Goal: Information Seeking & Learning: Understand process/instructions

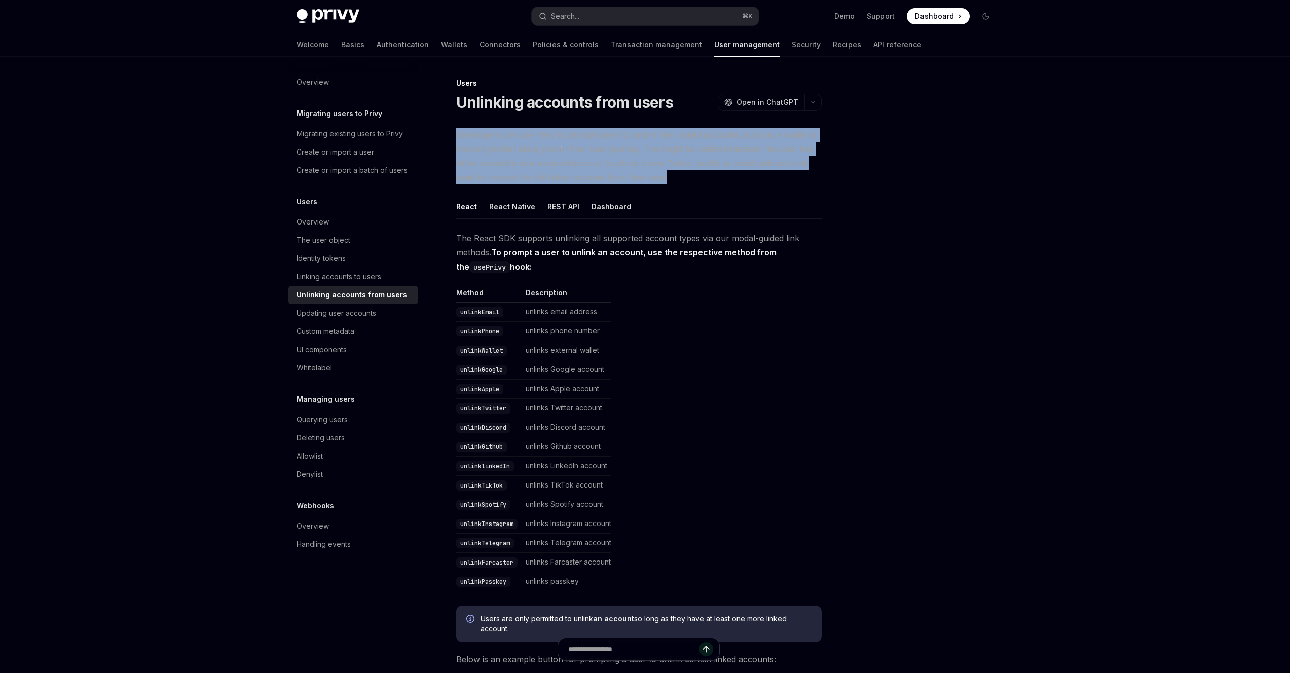
click at [514, 174] on span "Developers can use Privy to prompt users to unlink their linked accounts (such …" at bounding box center [638, 156] width 365 height 57
click at [531, 153] on em "any point" at bounding box center [543, 149] width 35 height 10
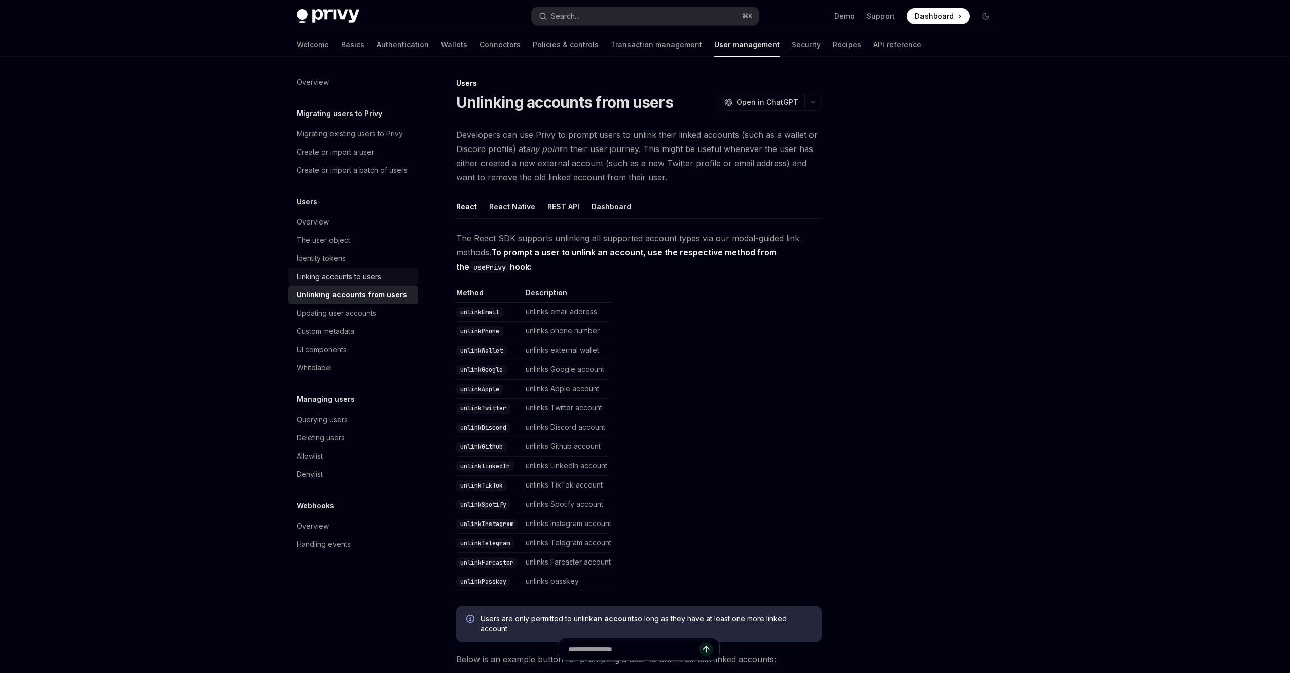
click at [373, 269] on link "Linking accounts to users" at bounding box center [353, 277] width 130 height 18
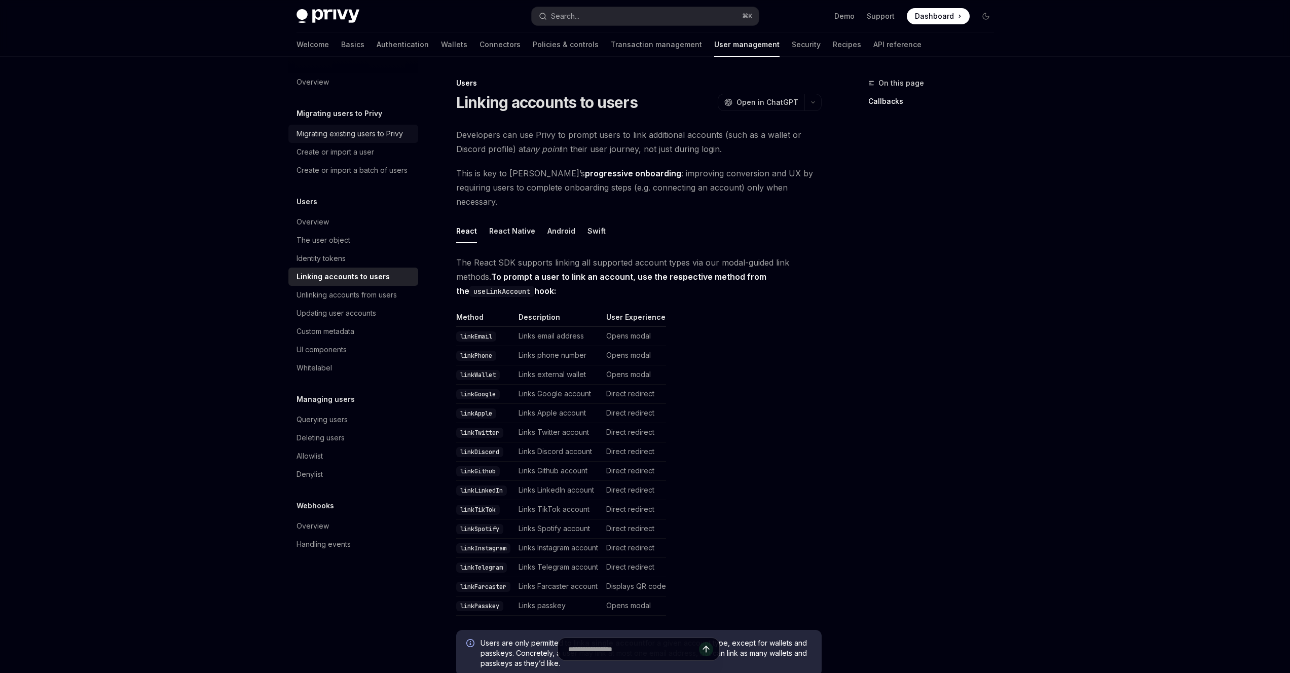
click at [361, 134] on div "Migrating existing users to Privy" at bounding box center [349, 134] width 106 height 12
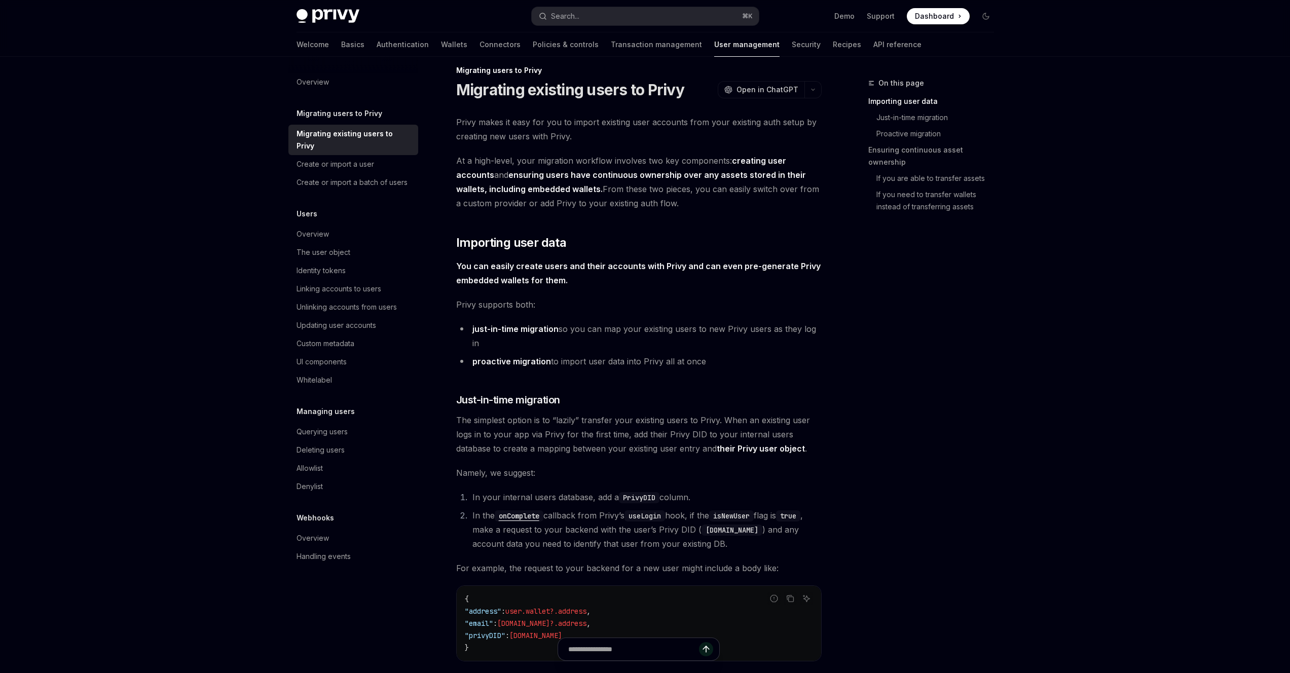
scroll to position [108, 0]
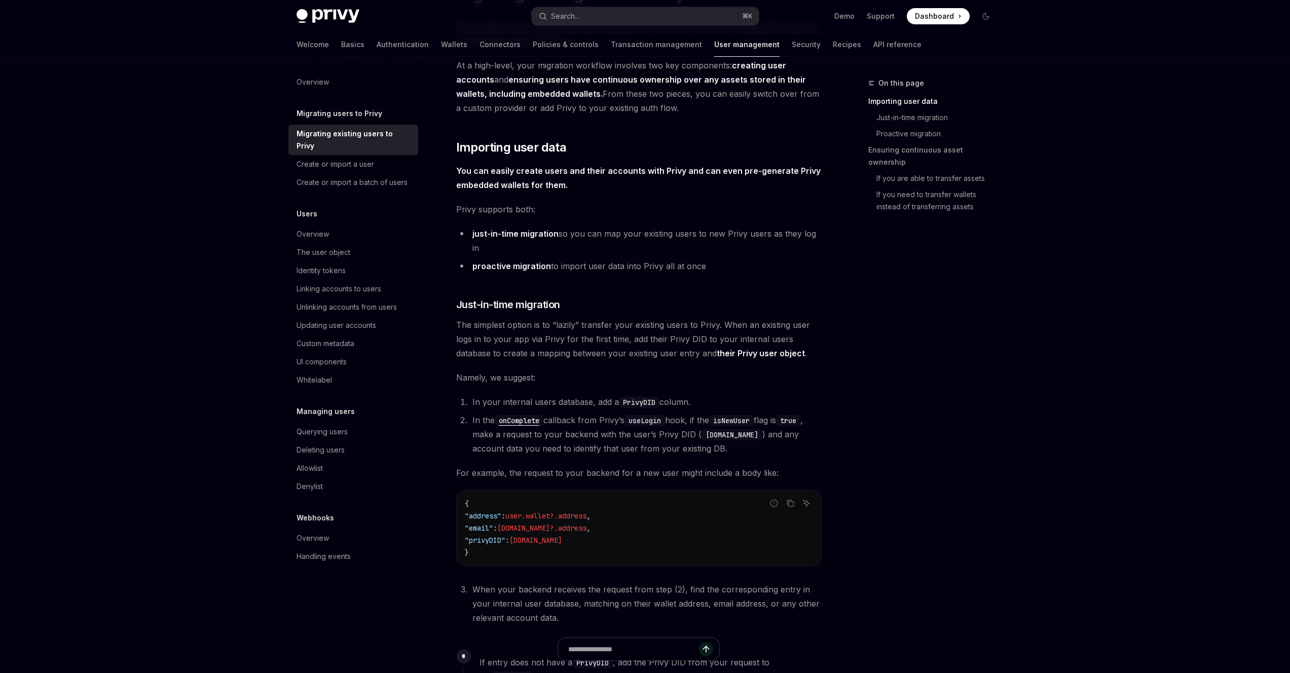
click at [559, 395] on li "In your internal users database, add a PrivyDID column." at bounding box center [645, 402] width 352 height 14
click at [578, 419] on li "In the onComplete callback from Privy’s useLogin hook, if the isNewUser flag is…" at bounding box center [645, 434] width 352 height 43
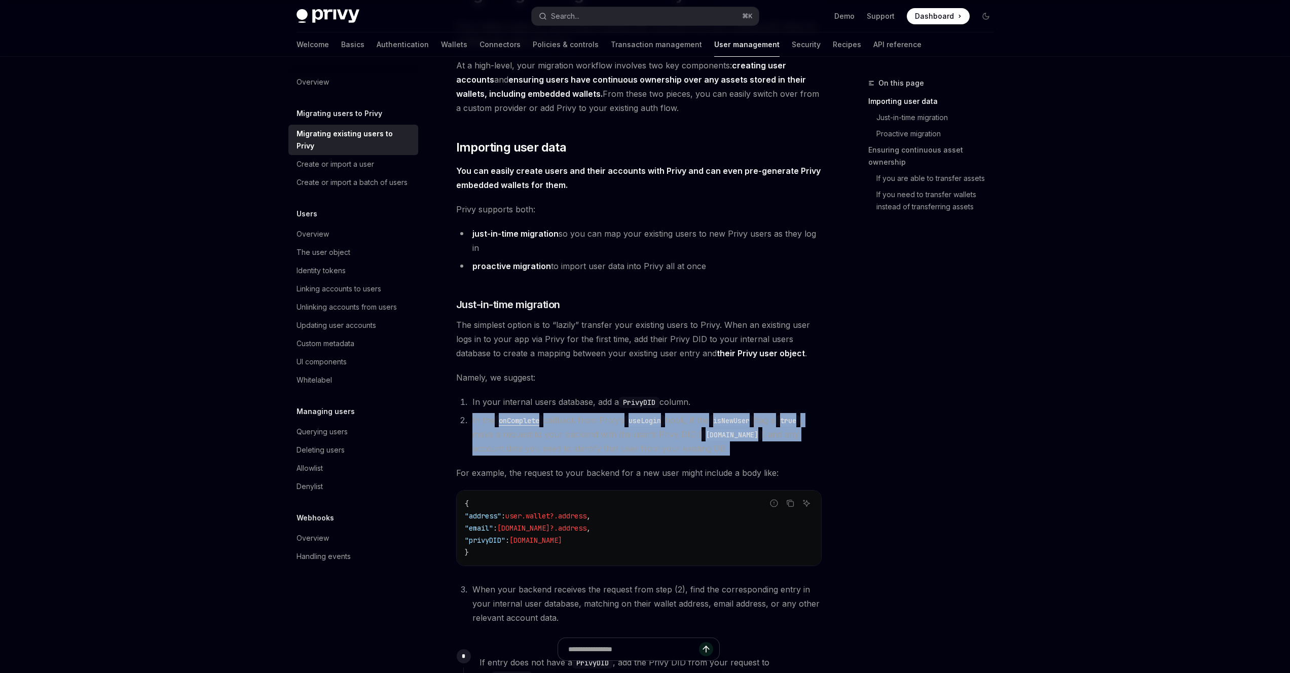
click at [578, 419] on li "In the onComplete callback from Privy’s useLogin hook, if the isNewUser flag is…" at bounding box center [645, 434] width 352 height 43
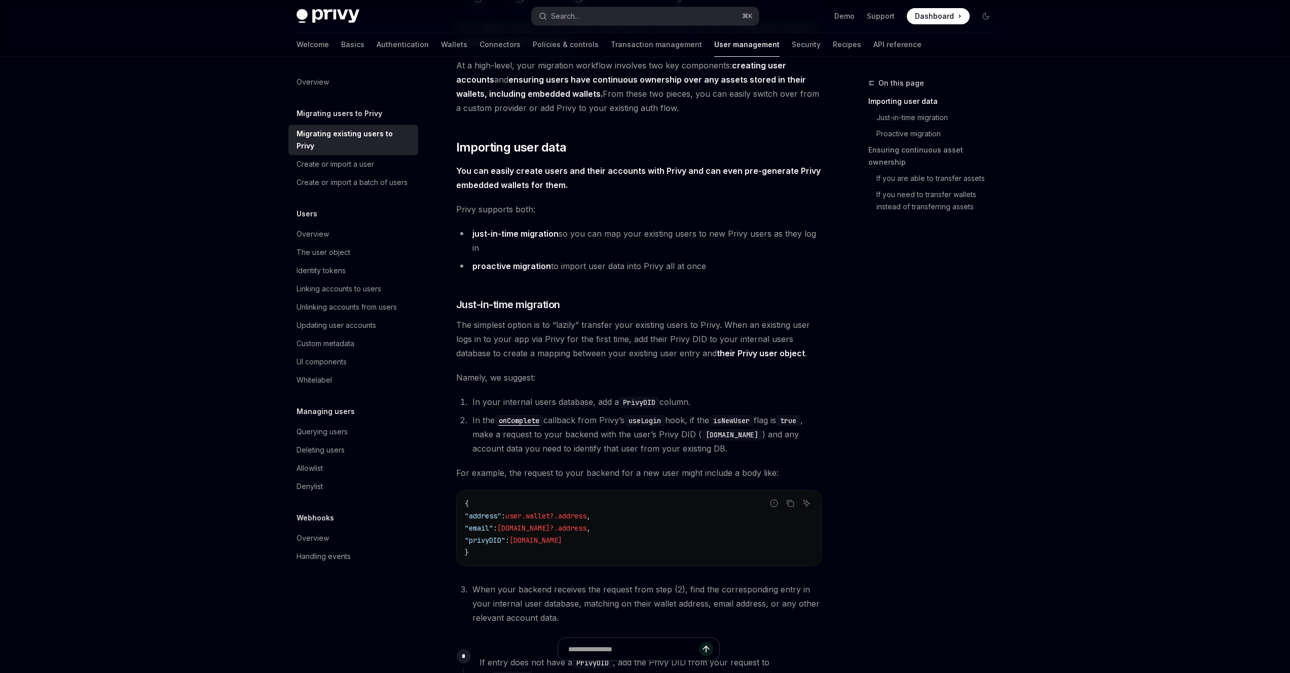
click at [573, 395] on li "In your internal users database, add a PrivyDID column." at bounding box center [645, 402] width 352 height 14
click at [608, 340] on span "The simplest option is to “lazily” transfer your existing users to Privy. When …" at bounding box center [638, 339] width 365 height 43
click at [786, 348] on link "their Privy user object" at bounding box center [761, 353] width 88 height 11
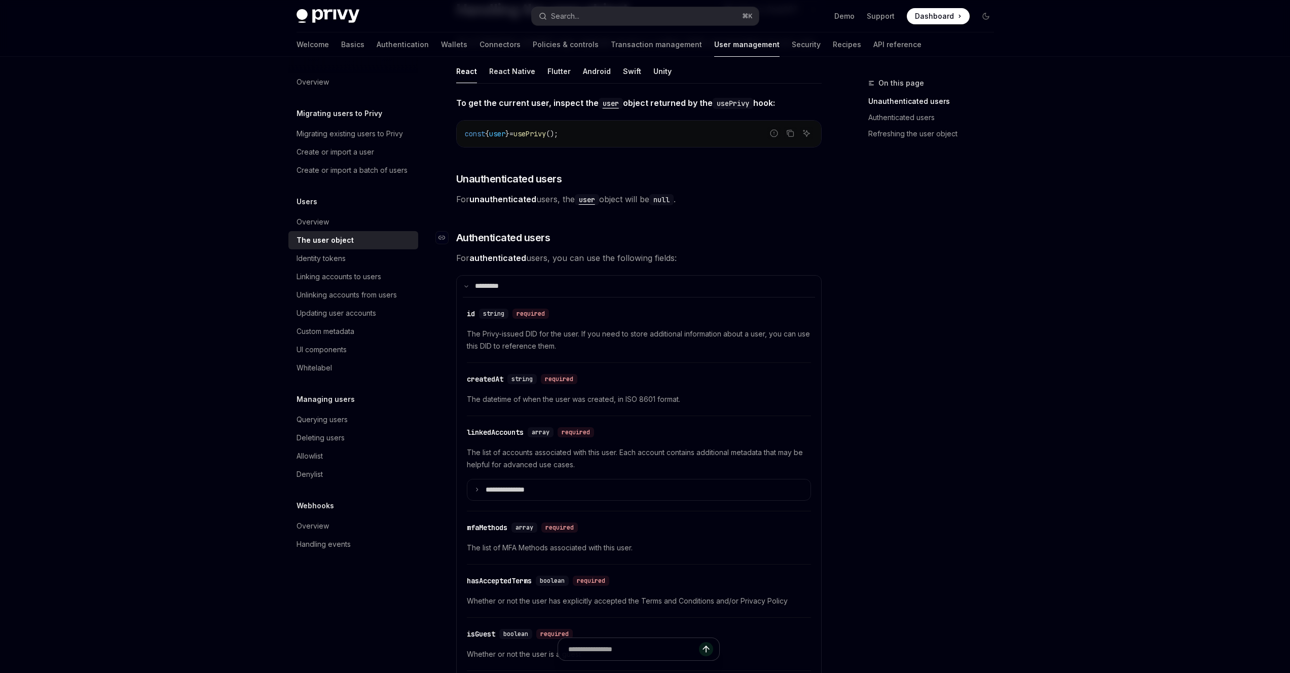
scroll to position [204, 0]
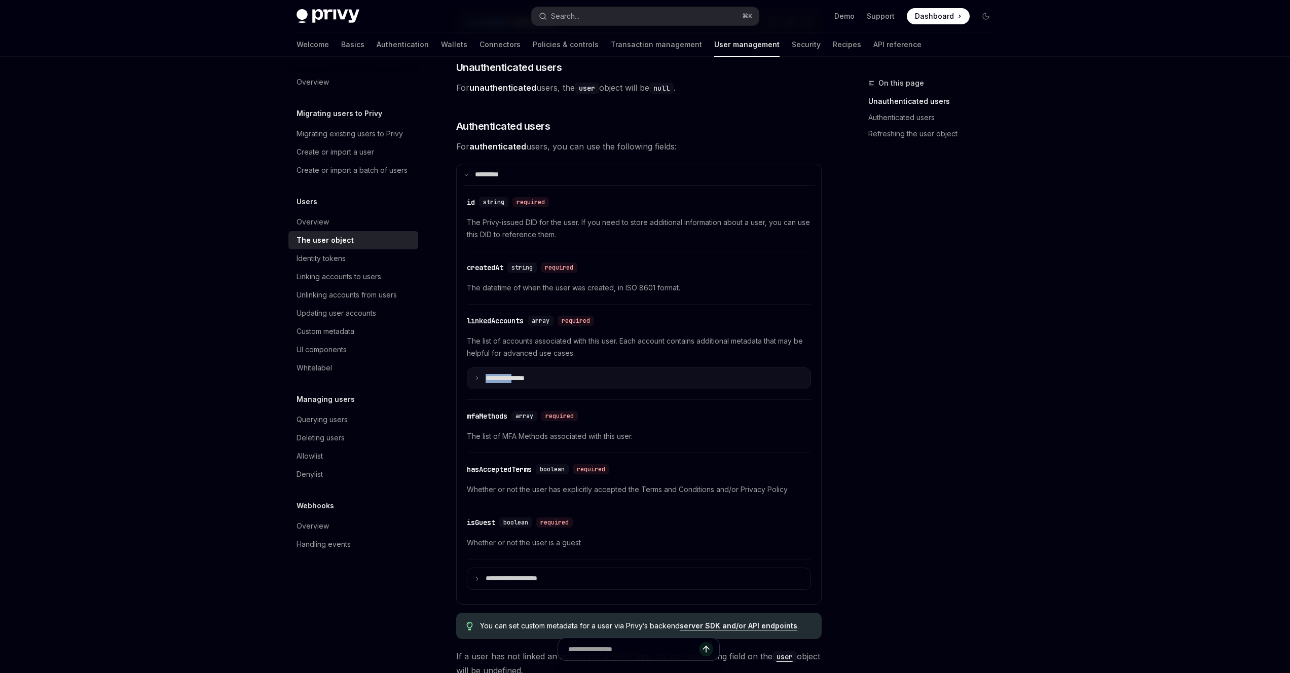
click at [526, 374] on p "**********" at bounding box center [512, 378] width 55 height 9
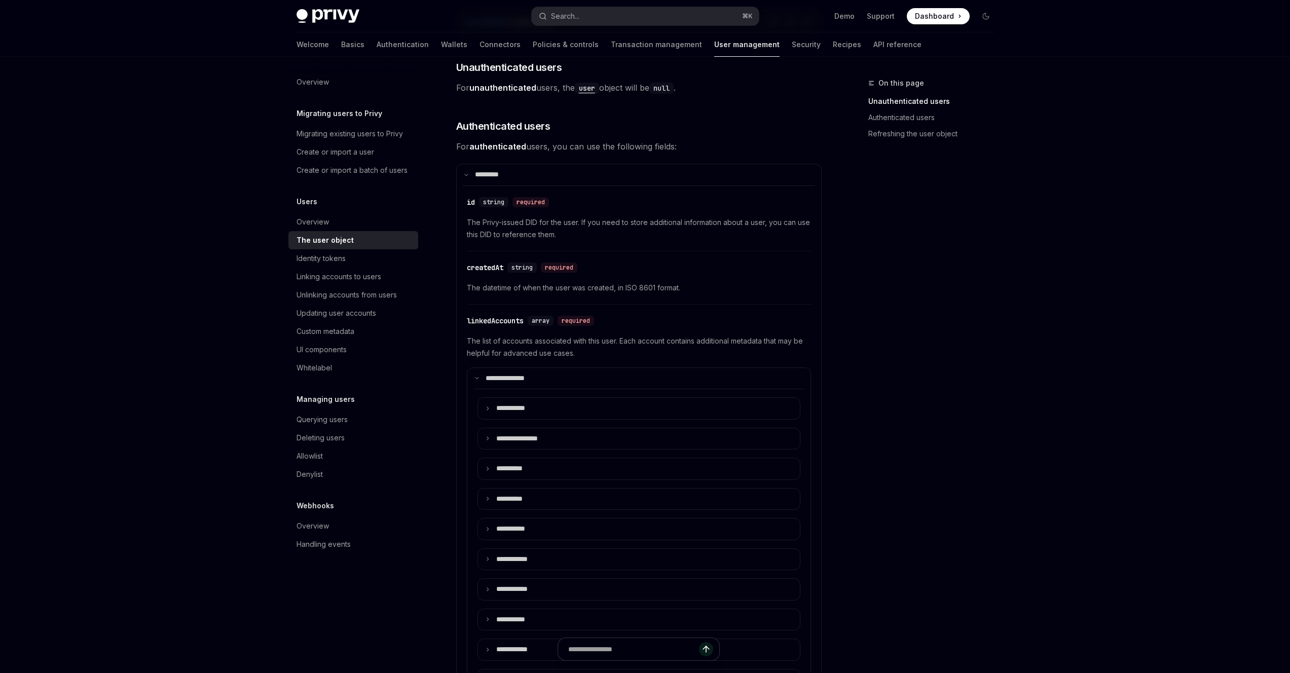
click at [520, 347] on span "The list of accounts associated with this user. Each account contains additiona…" at bounding box center [639, 347] width 344 height 24
click at [514, 382] on p "**********" at bounding box center [511, 378] width 52 height 9
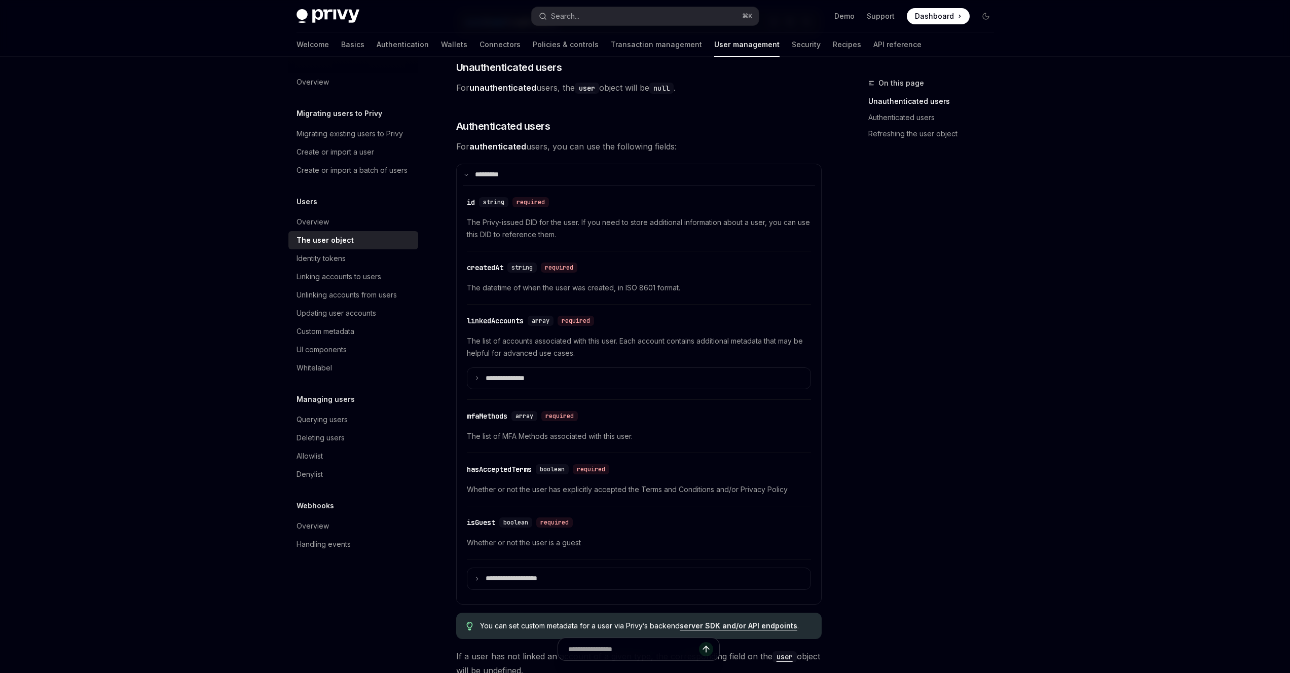
click at [513, 351] on span "The list of accounts associated with this user. Each account contains additiona…" at bounding box center [639, 347] width 344 height 24
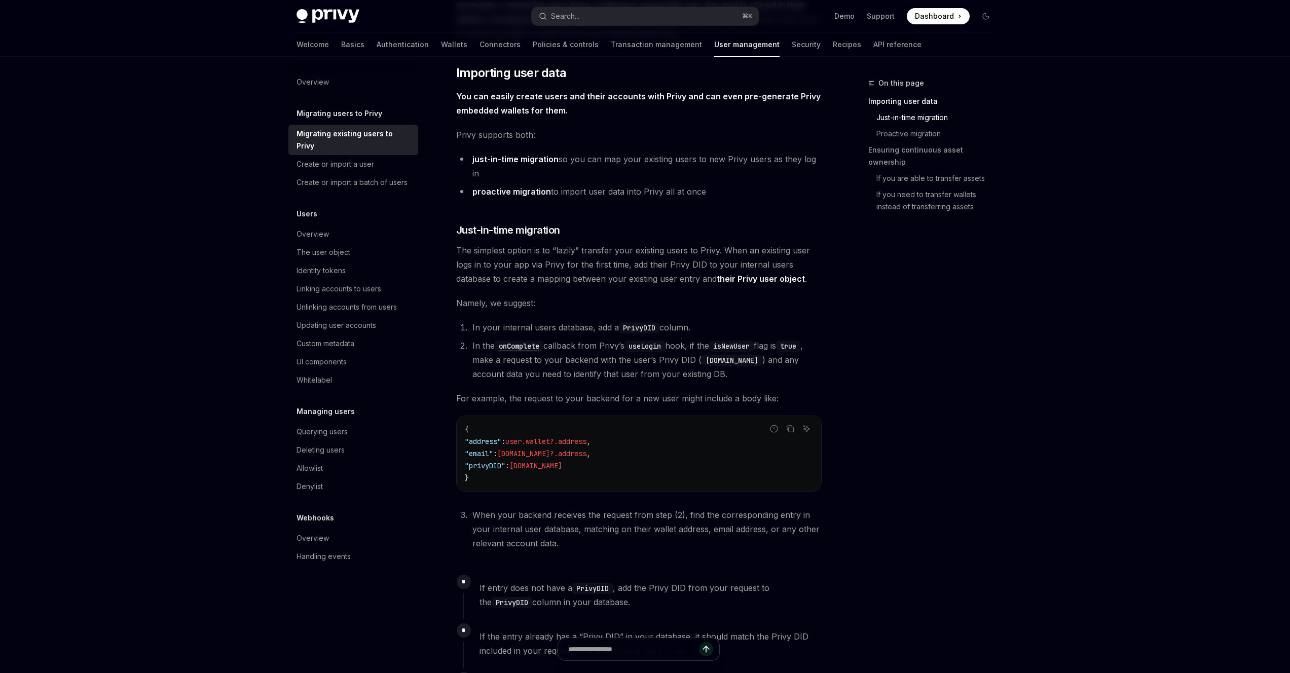
scroll to position [122, 0]
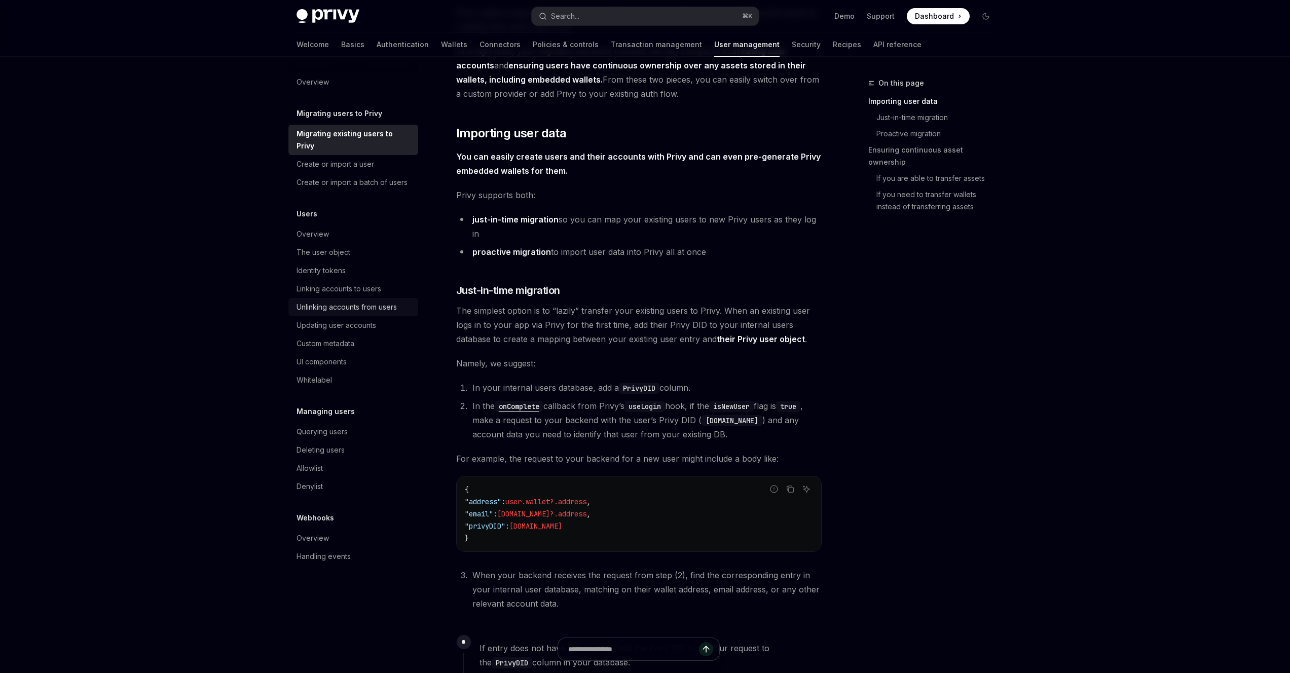
click at [316, 301] on link "Unlinking accounts from users" at bounding box center [353, 307] width 130 height 18
click at [368, 283] on div "Linking accounts to users" at bounding box center [338, 289] width 85 height 12
click at [349, 283] on div "Linking accounts to users" at bounding box center [338, 289] width 85 height 12
type textarea "*"
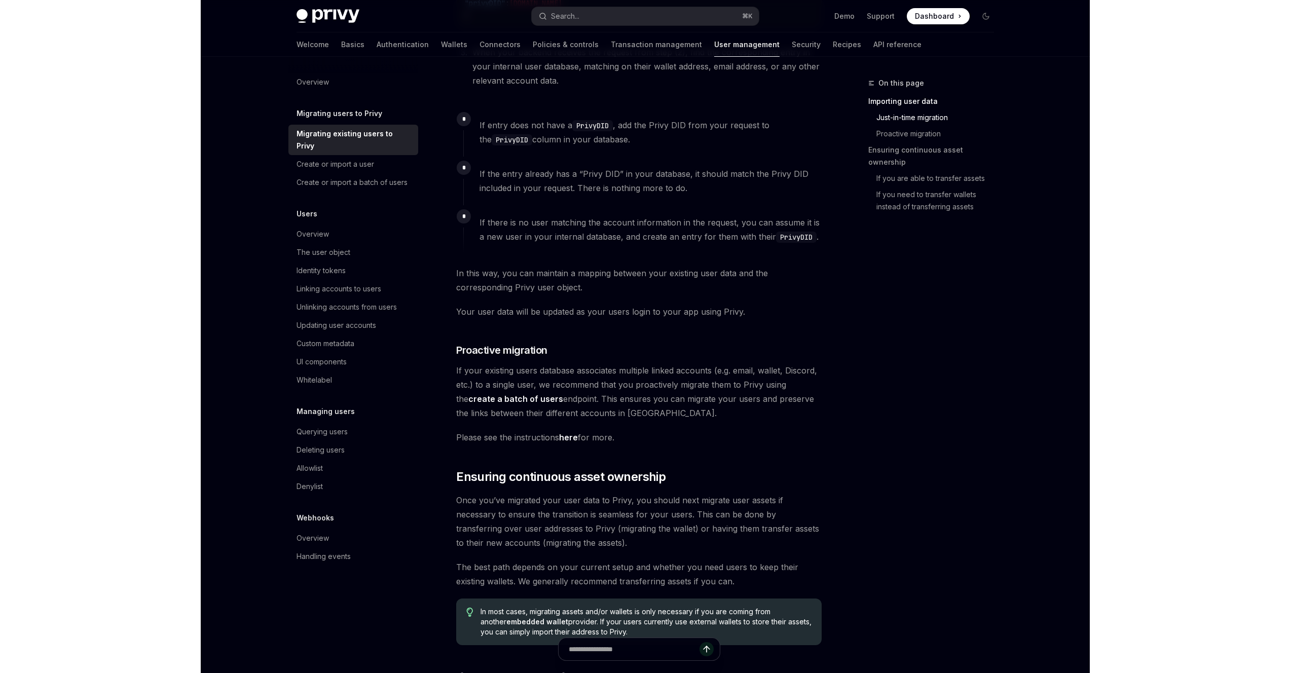
scroll to position [870, 0]
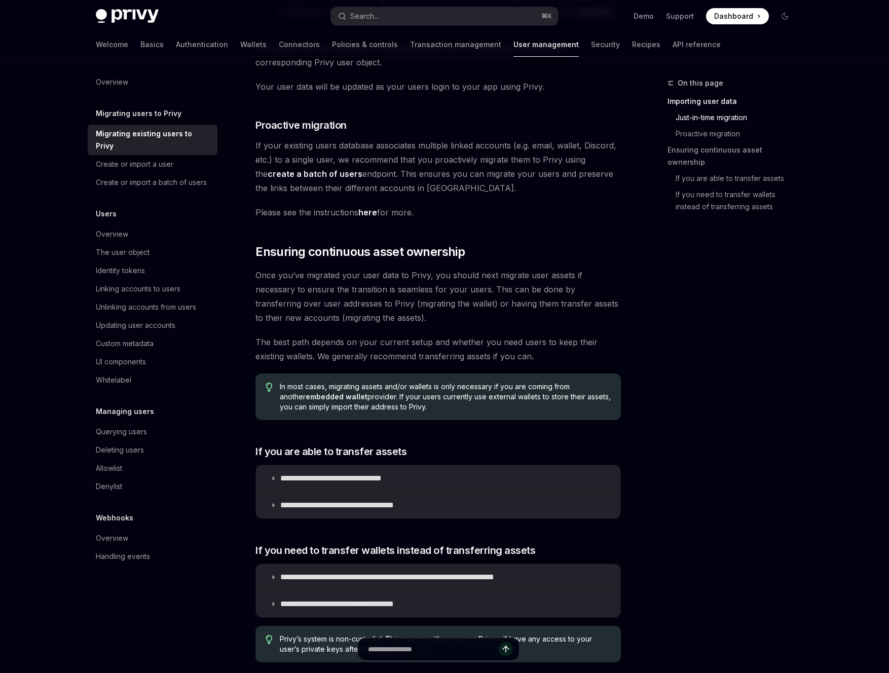
type textarea "*"
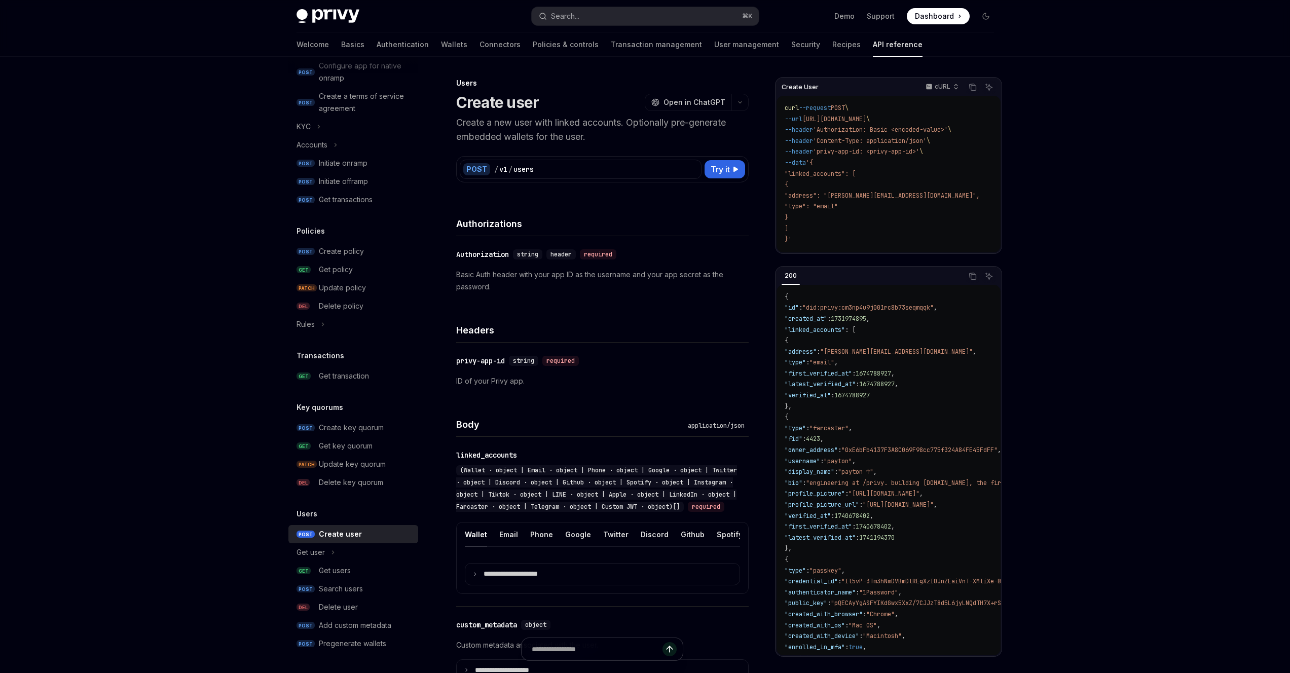
scroll to position [6, 0]
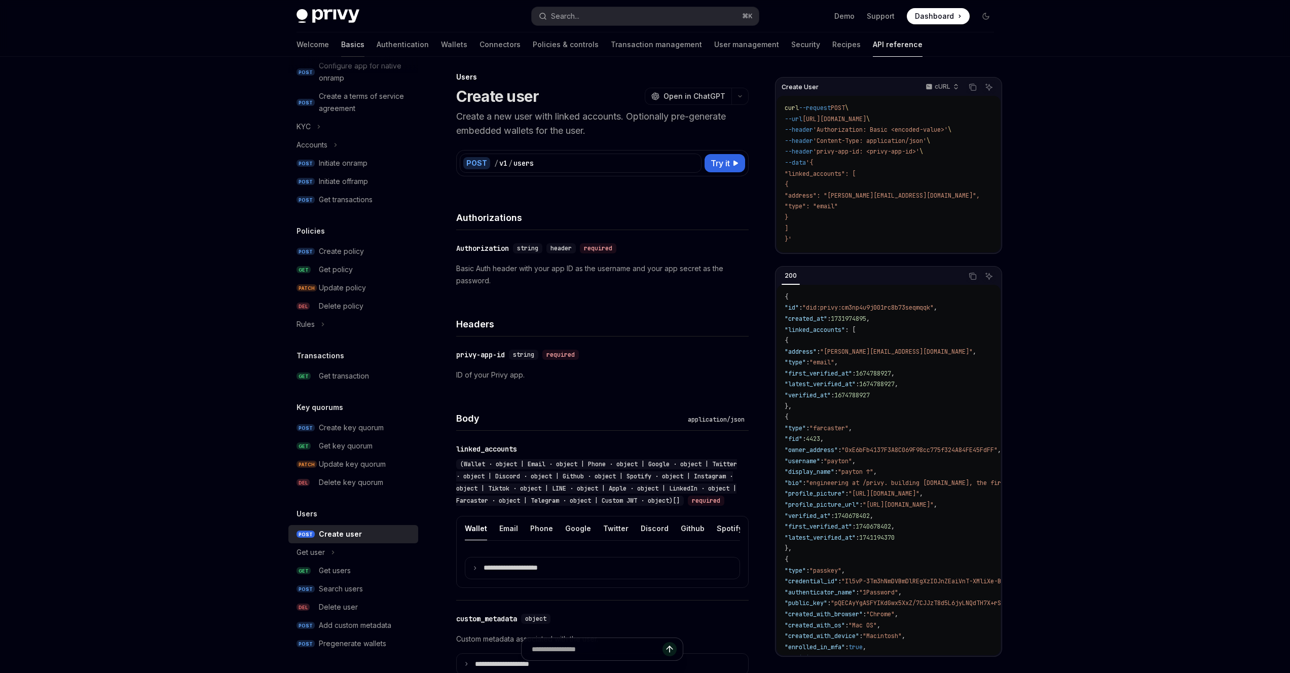
click at [341, 39] on link "Basics" at bounding box center [352, 44] width 23 height 24
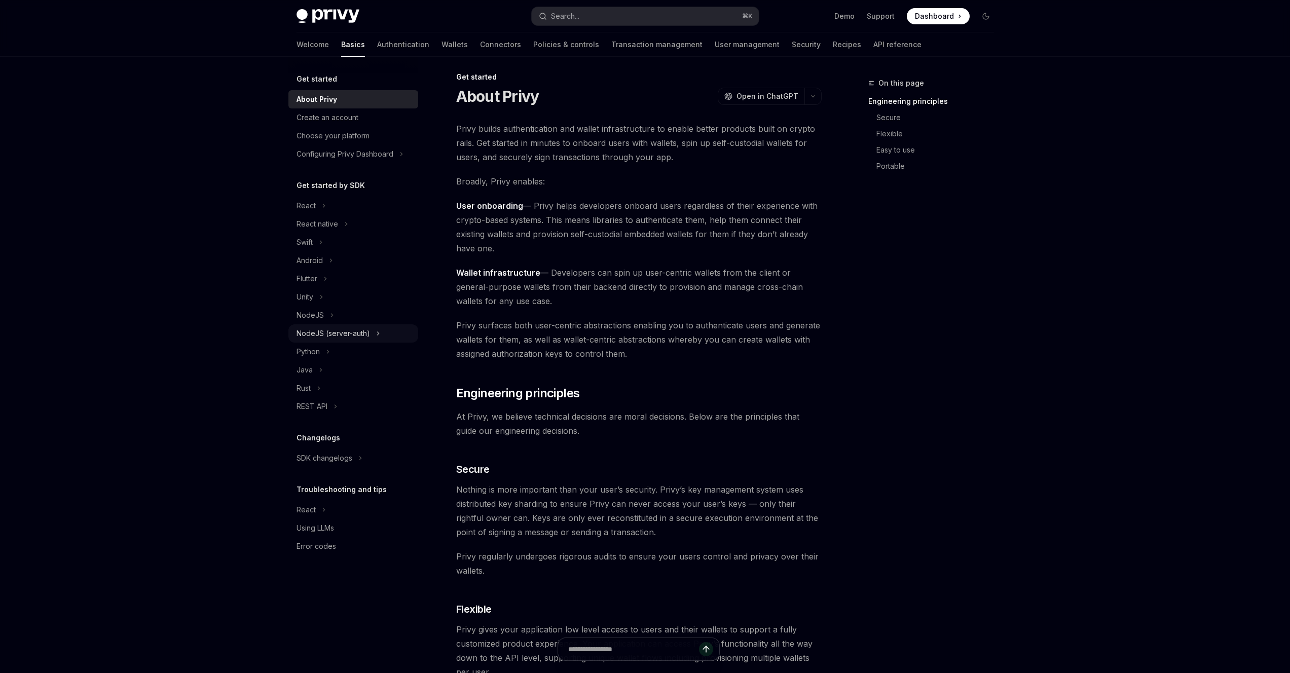
click at [320, 336] on div "NodeJS (server-auth)" at bounding box center [332, 333] width 73 height 12
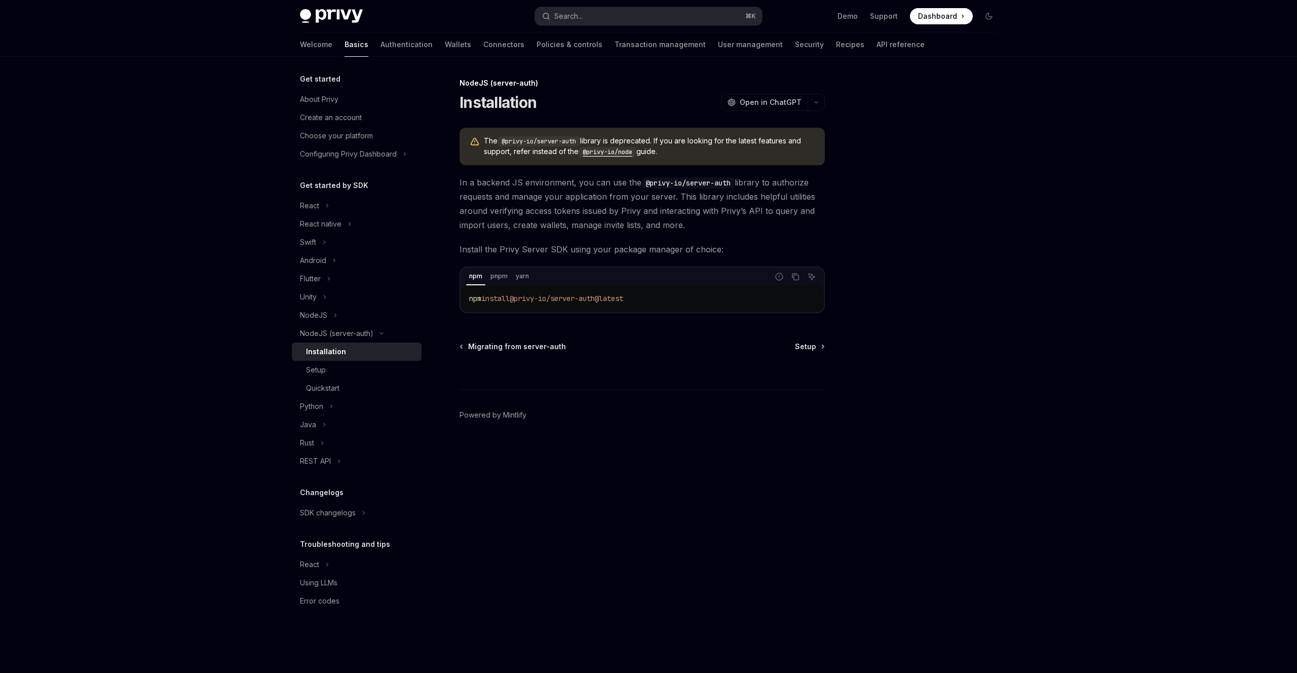
click at [629, 151] on code "@privy-io/node" at bounding box center [608, 152] width 58 height 10
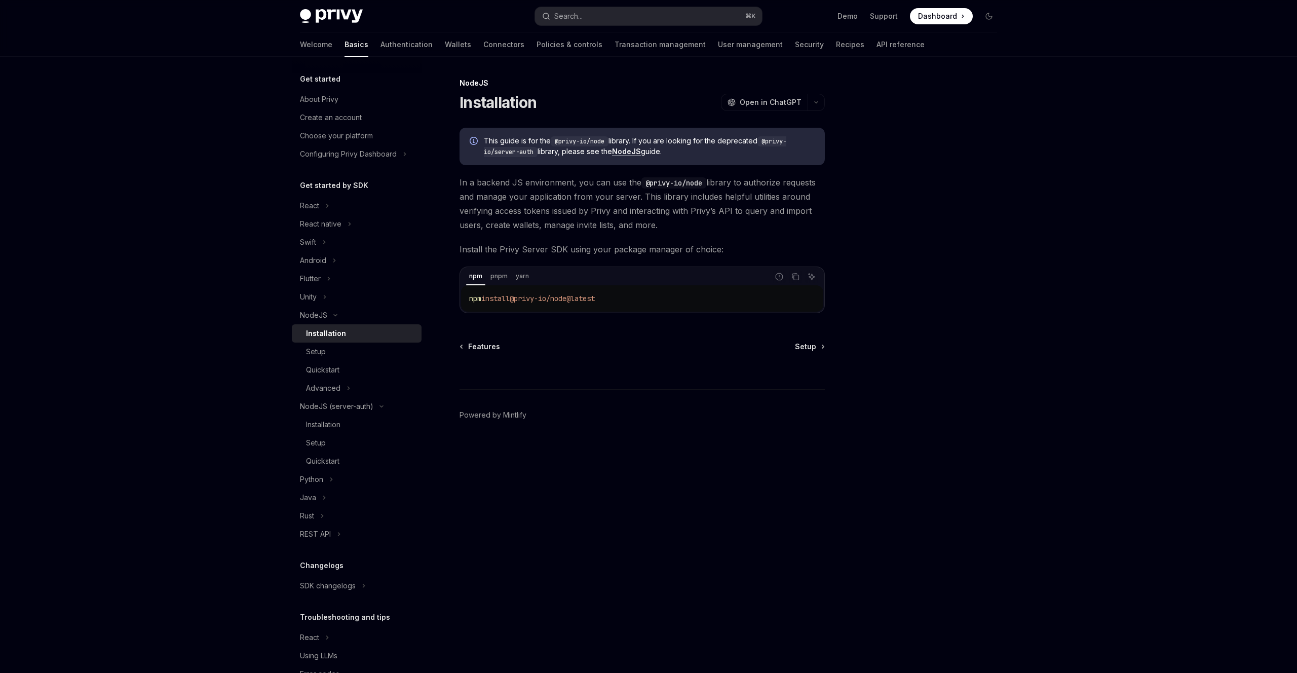
click at [634, 148] on link "NodeJS" at bounding box center [626, 151] width 29 height 9
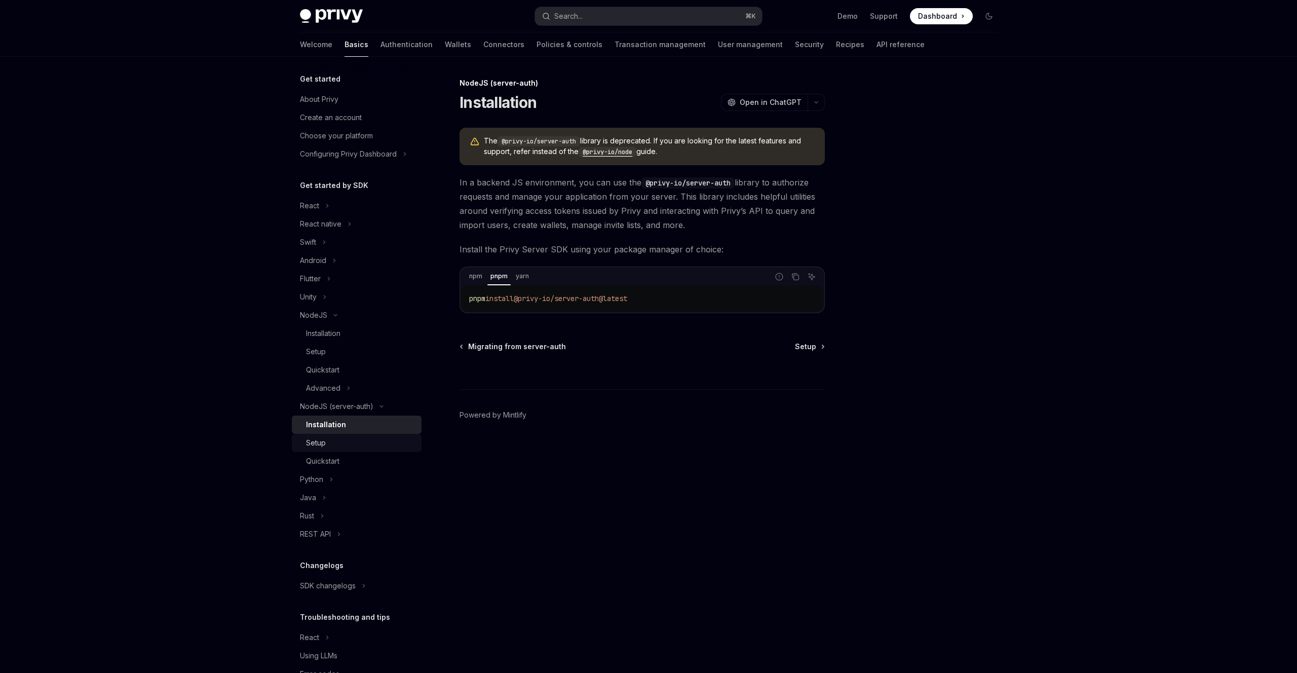
click at [371, 445] on div "Setup" at bounding box center [360, 443] width 109 height 12
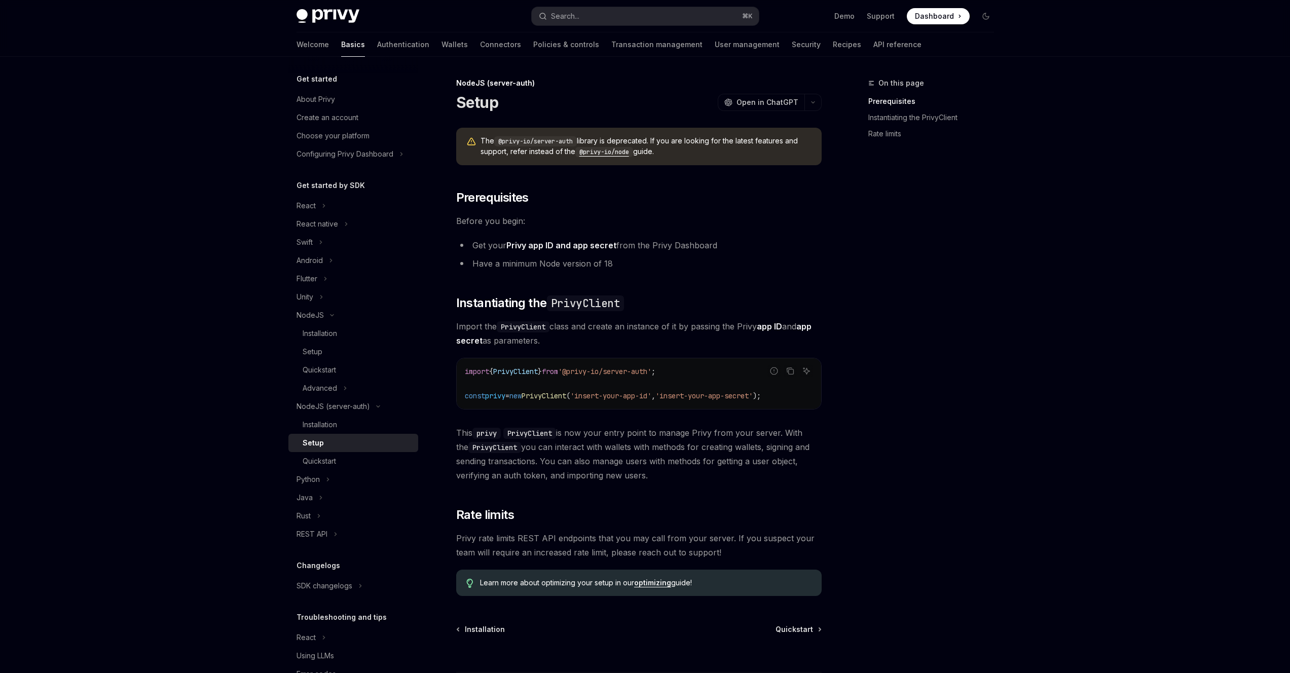
scroll to position [86, 0]
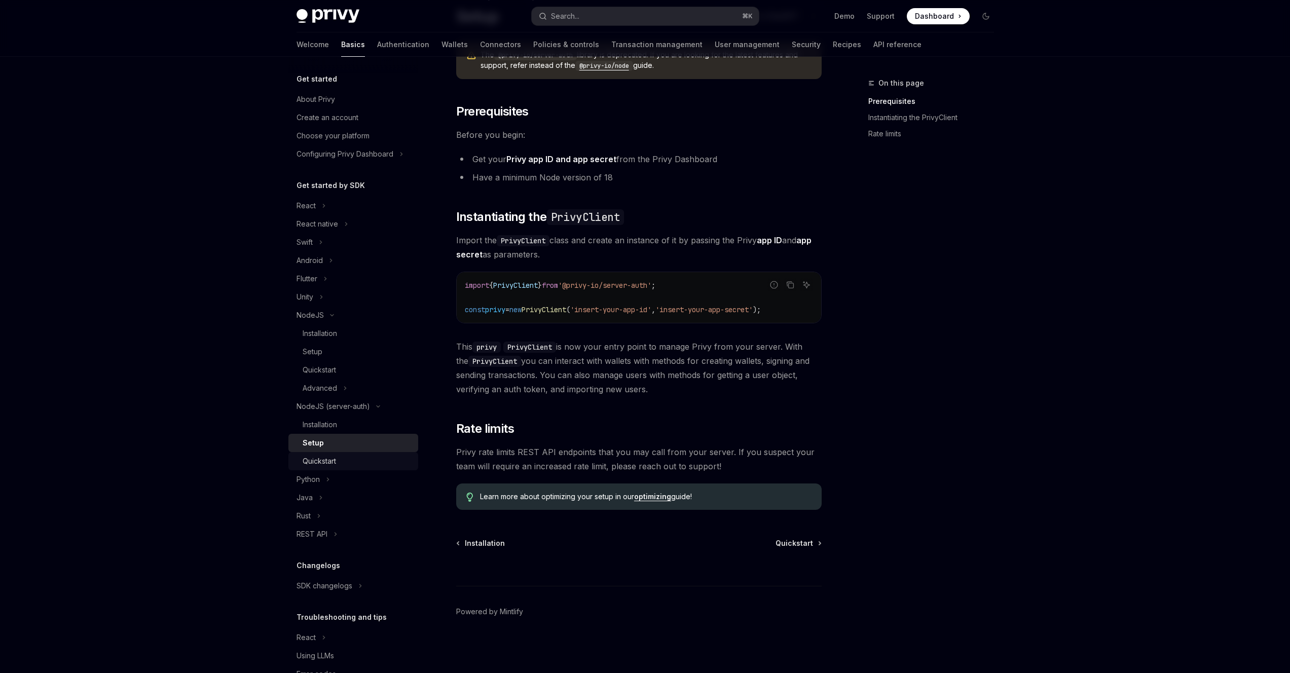
click at [378, 463] on div "Quickstart" at bounding box center [357, 461] width 109 height 12
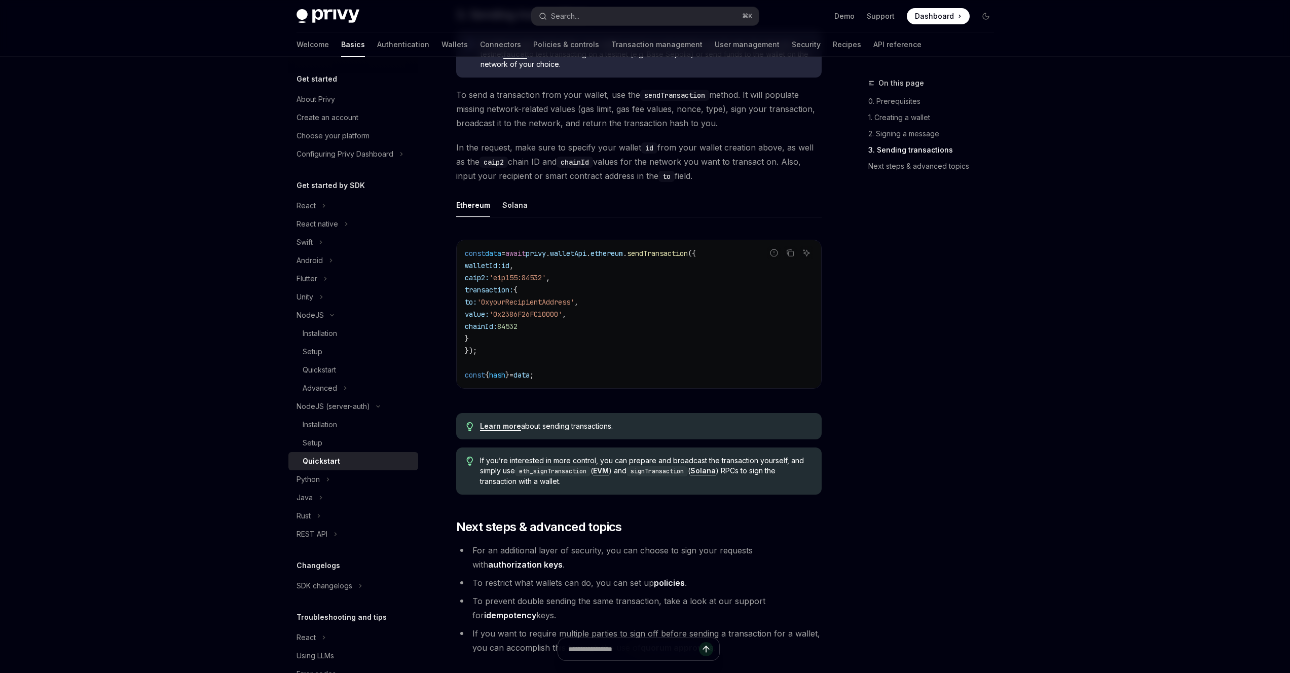
scroll to position [706, 0]
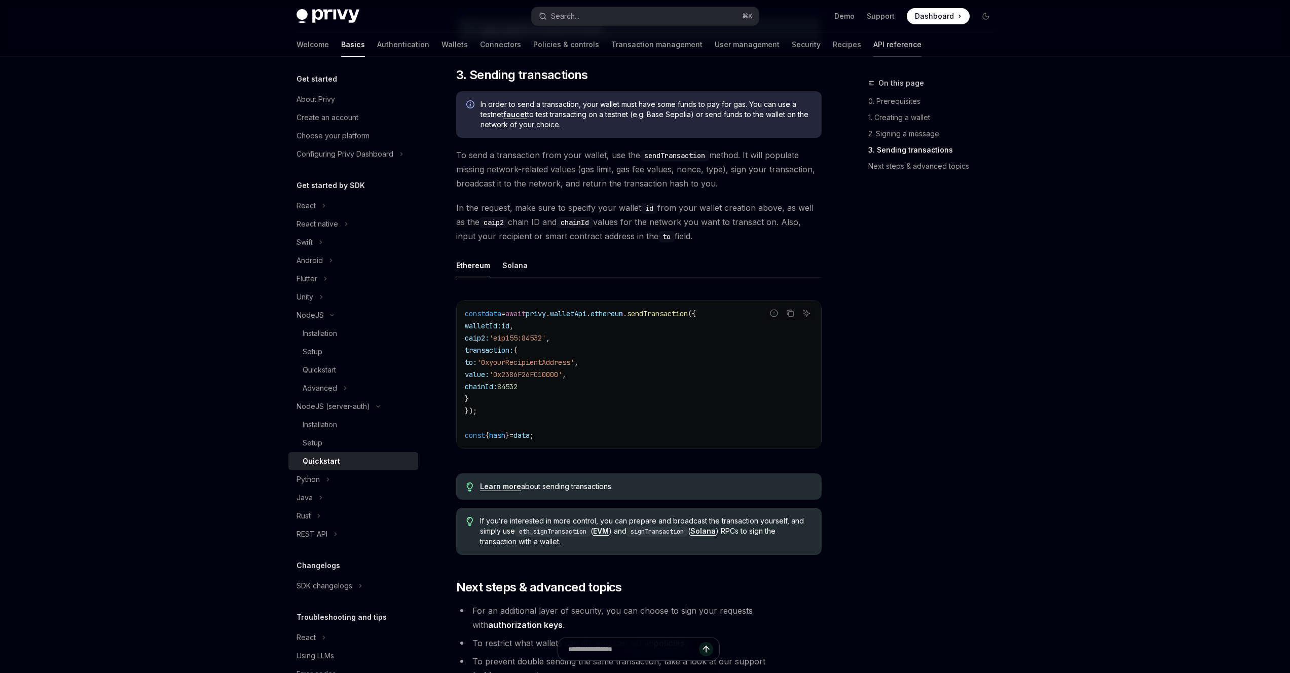
click at [873, 39] on link "API reference" at bounding box center [897, 44] width 48 height 24
type textarea "*"
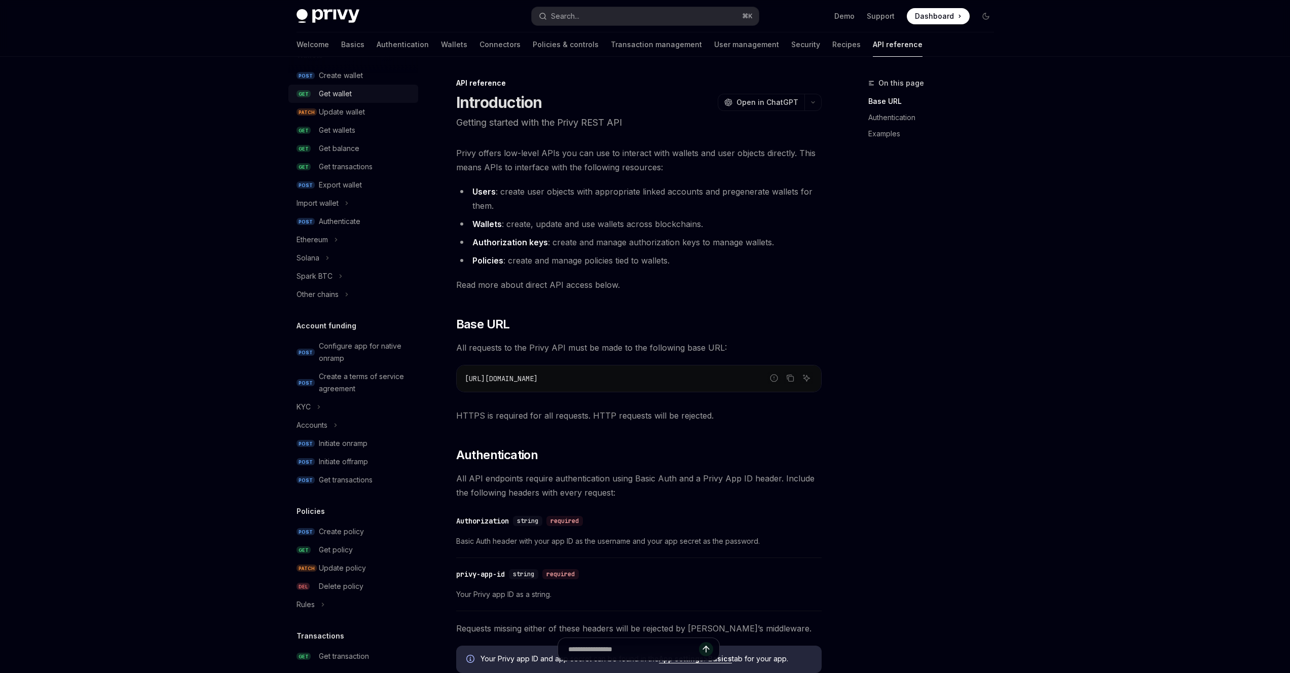
scroll to position [392, 0]
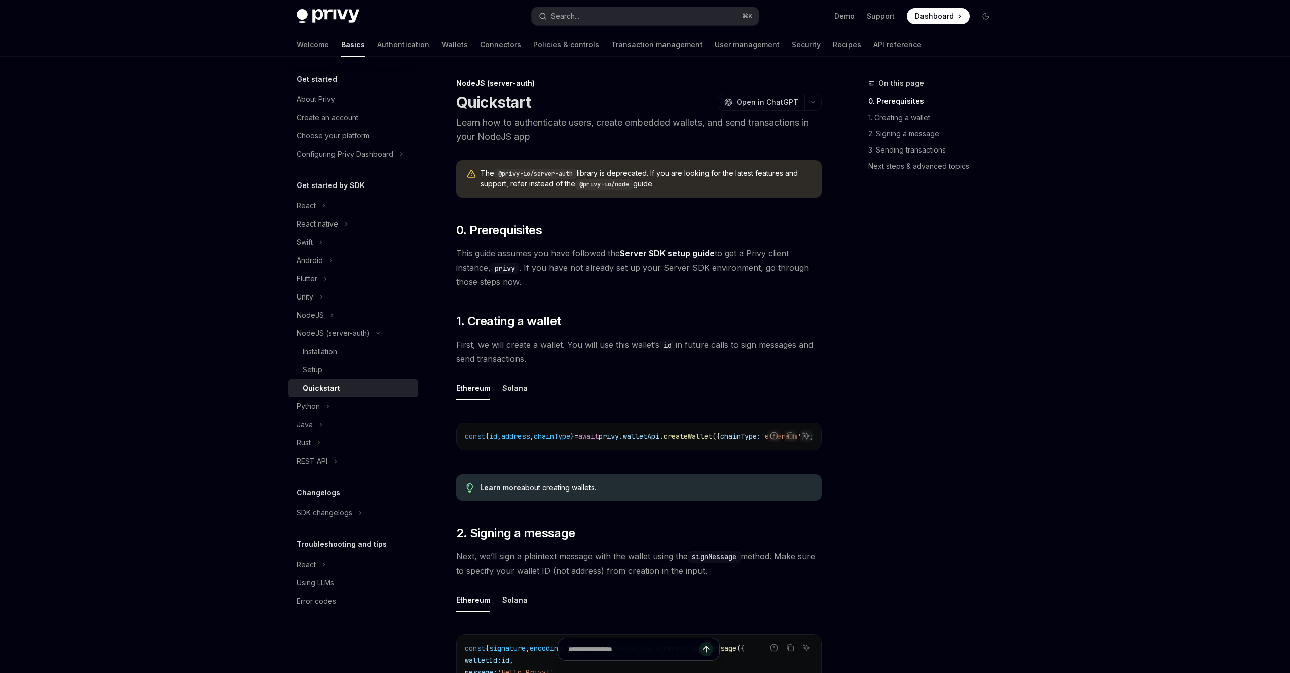
click at [673, 253] on link "Server SDK setup guide" at bounding box center [667, 253] width 95 height 11
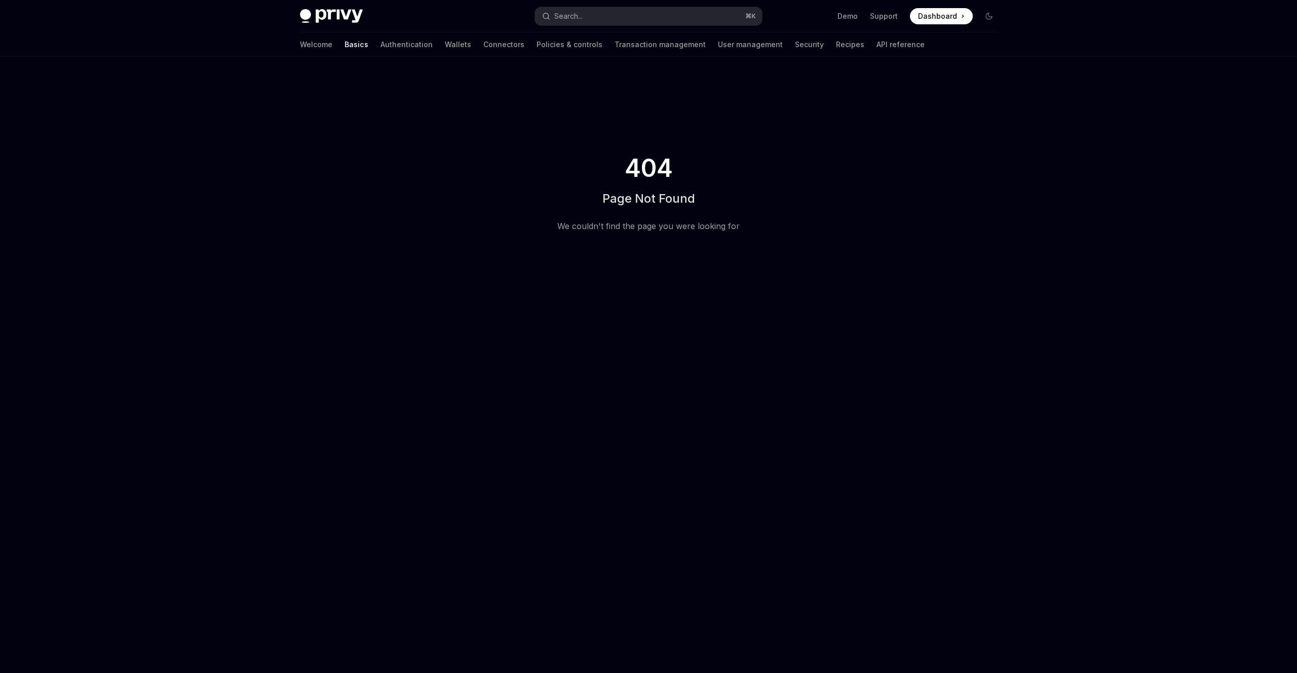
type textarea "*"
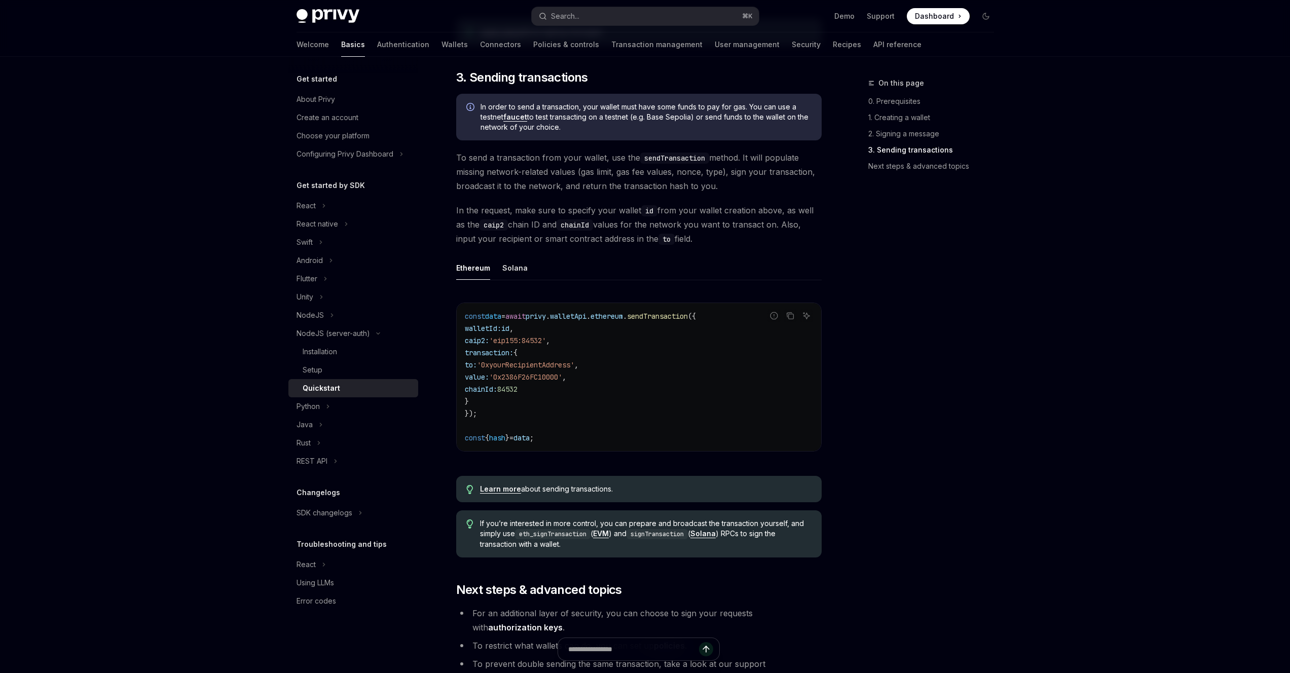
scroll to position [791, 0]
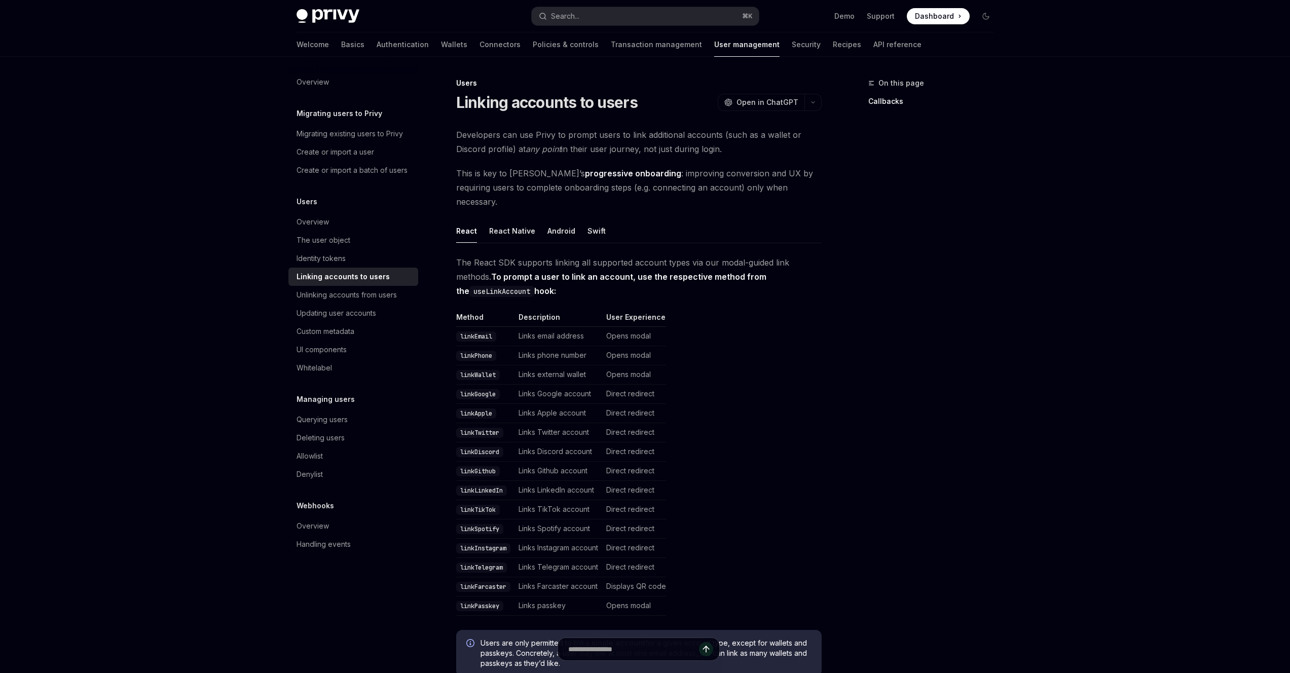
scroll to position [13, 0]
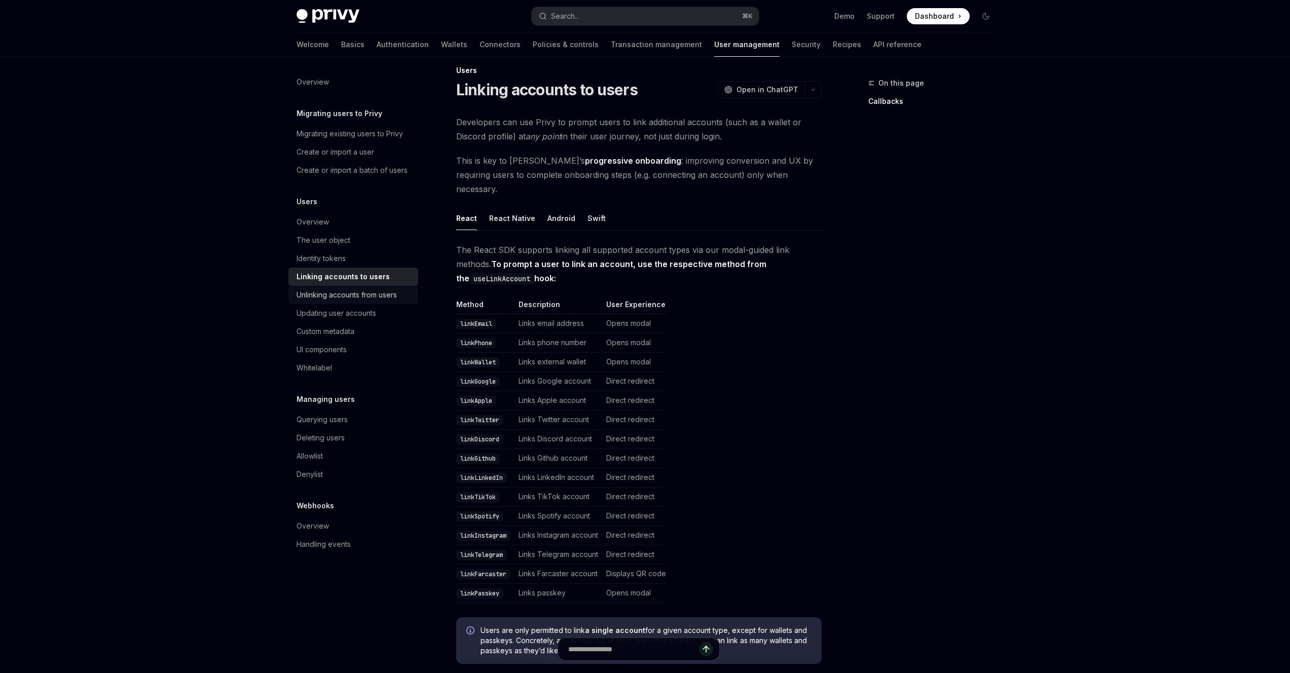
click at [322, 291] on div "Unlinking accounts from users" at bounding box center [346, 295] width 100 height 12
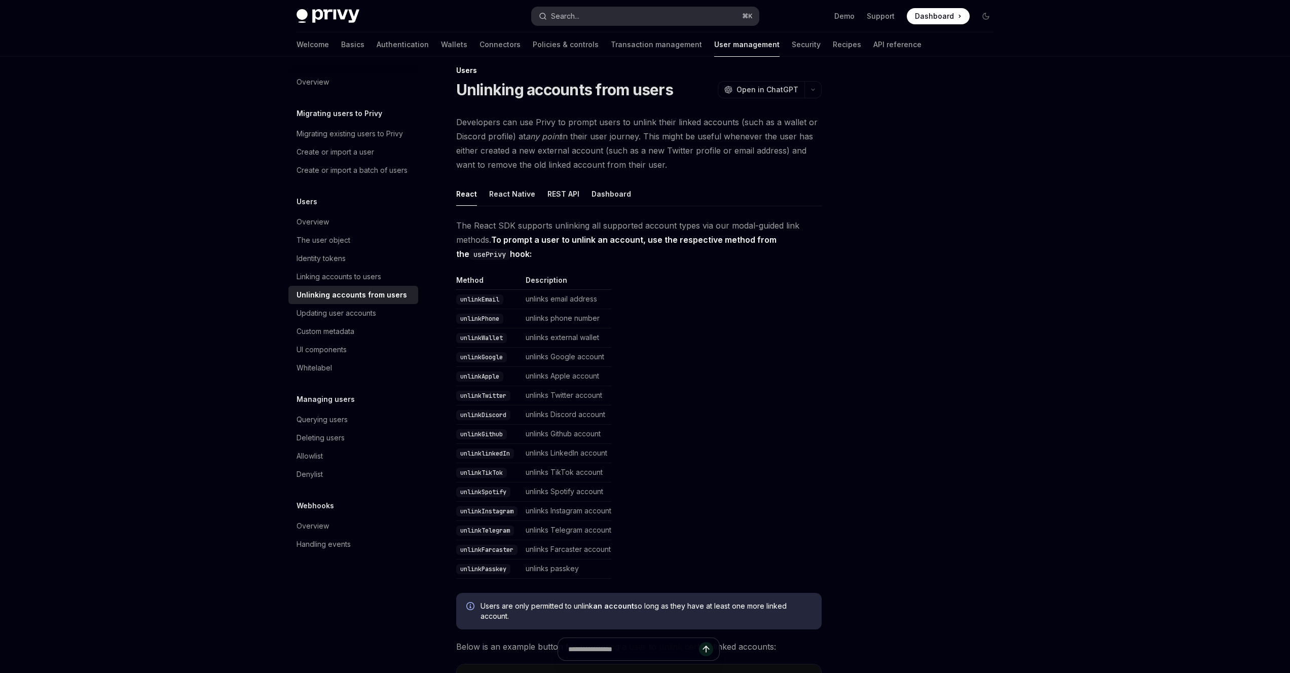
click at [602, 24] on button "Search... ⌘ K" at bounding box center [645, 16] width 227 height 18
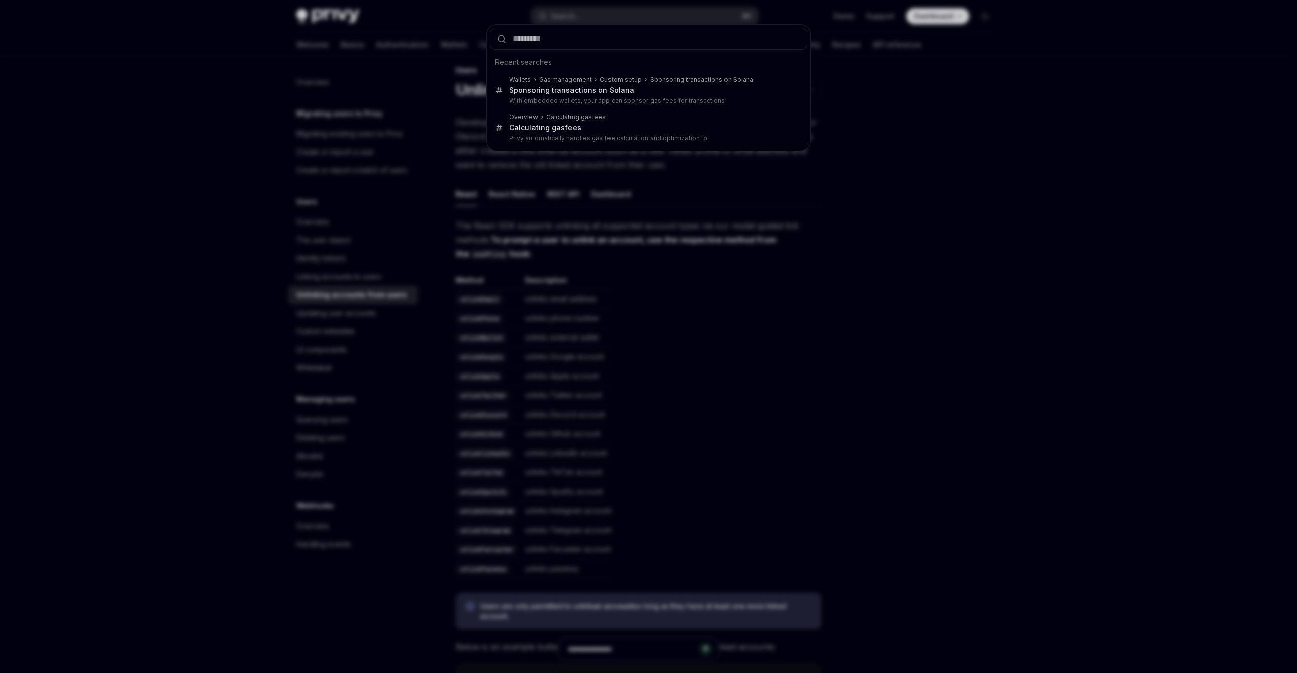
click at [370, 104] on div "Recent searches Wallets Gas management Custom setup Sponsoring transactions on …" at bounding box center [648, 336] width 1297 height 673
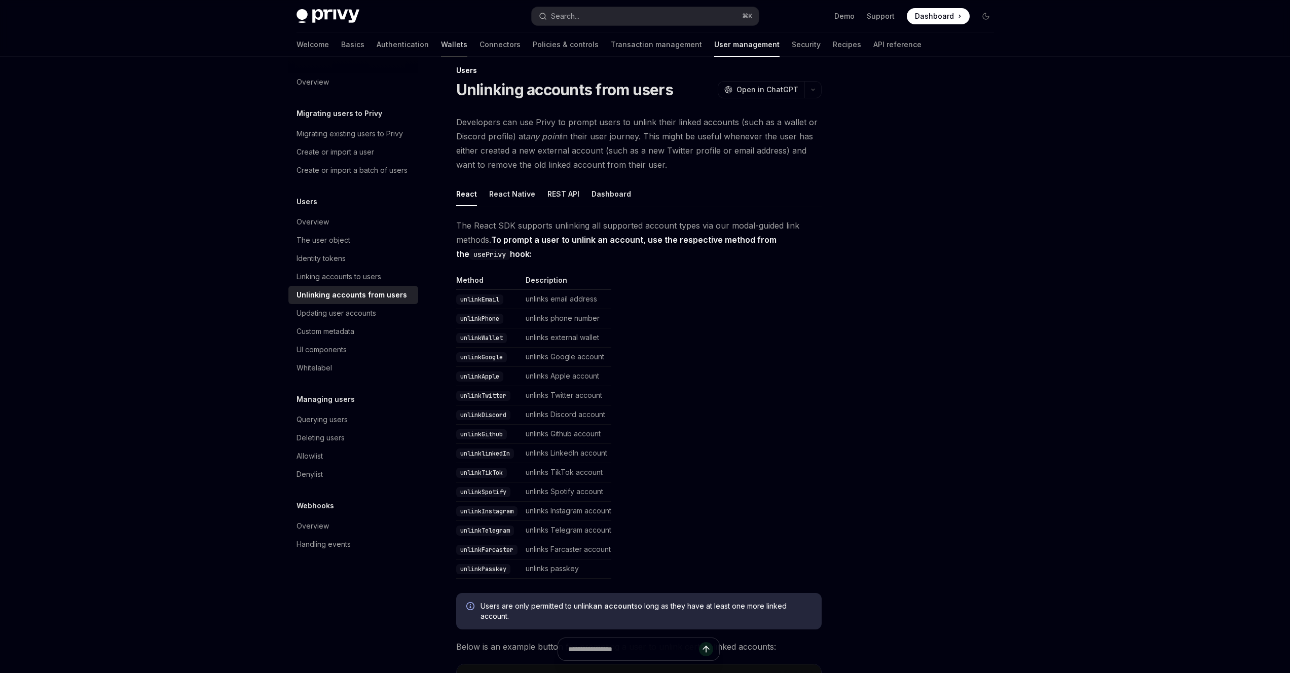
click at [441, 46] on link "Wallets" at bounding box center [454, 44] width 26 height 24
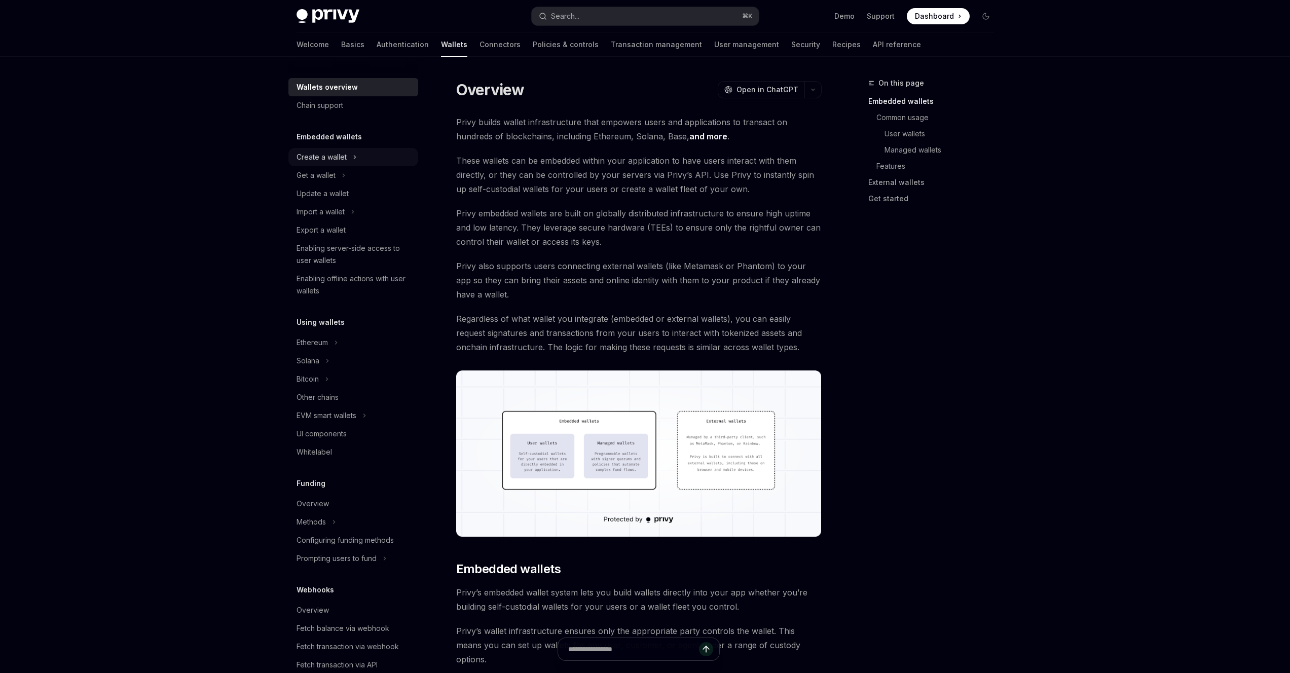
click at [335, 154] on div "Create a wallet" at bounding box center [321, 157] width 50 height 12
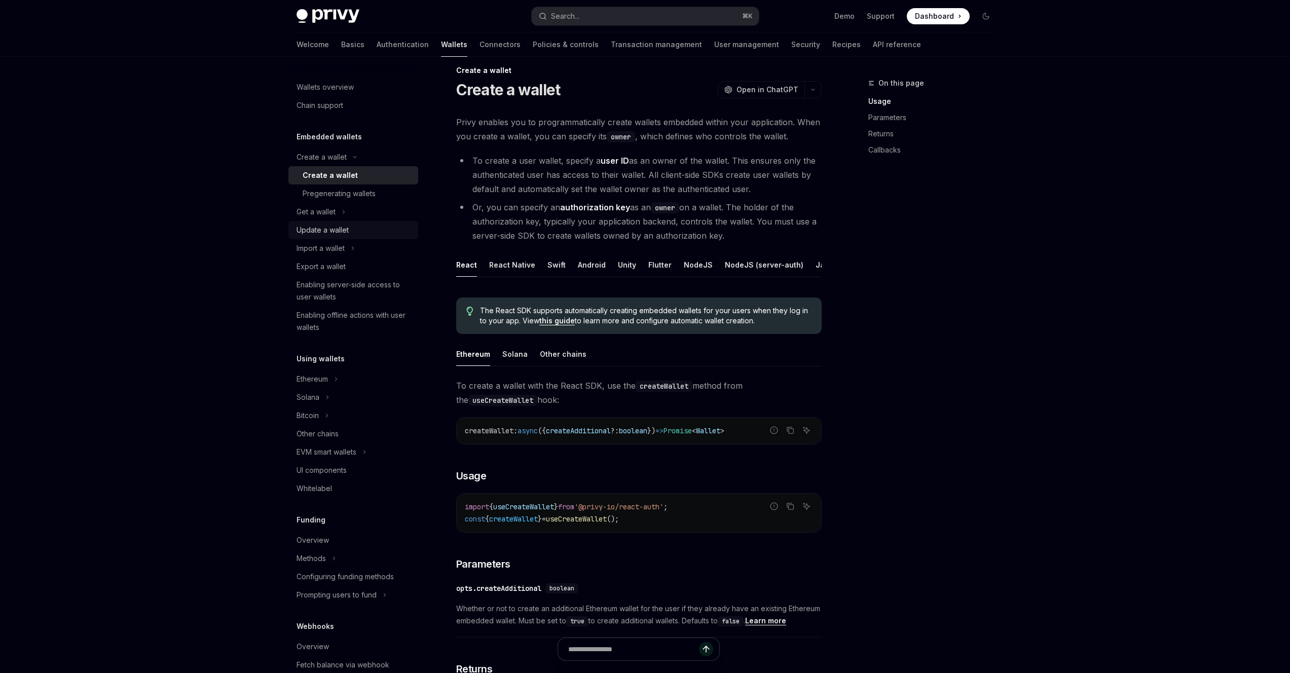
click at [322, 221] on link "Update a wallet" at bounding box center [353, 230] width 130 height 18
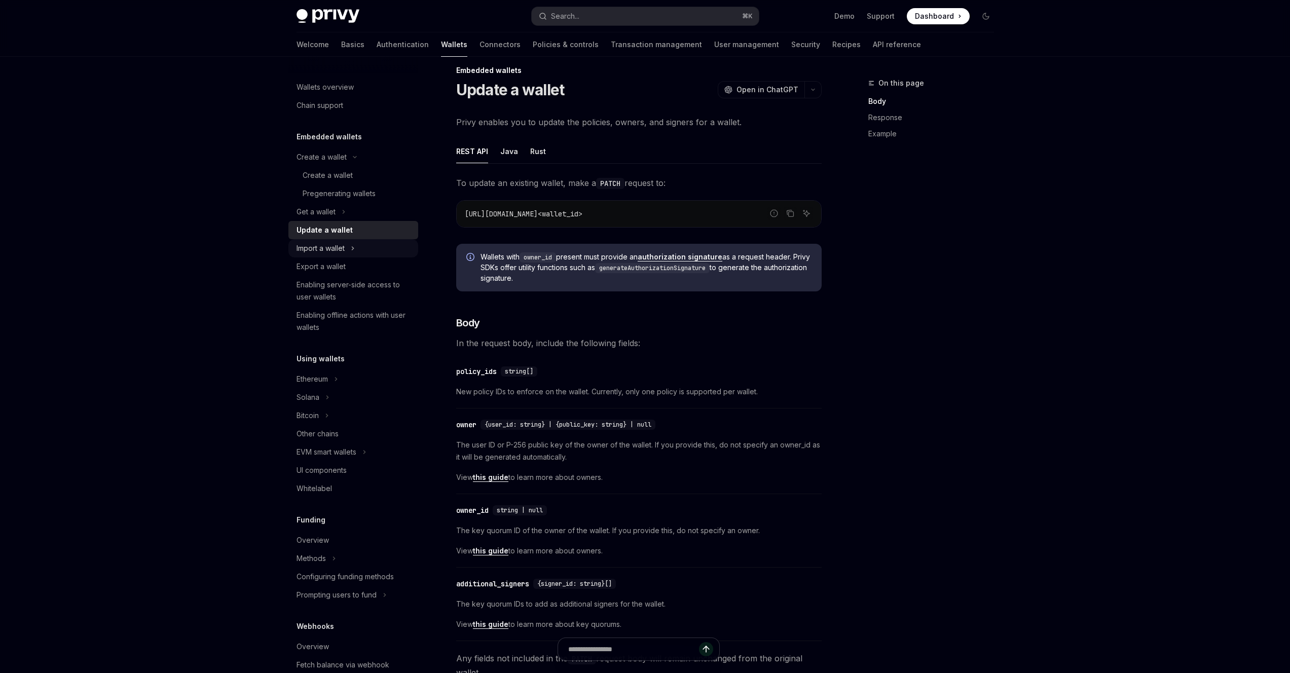
click at [335, 254] on button "Import a wallet" at bounding box center [353, 248] width 130 height 18
type textarea "*"
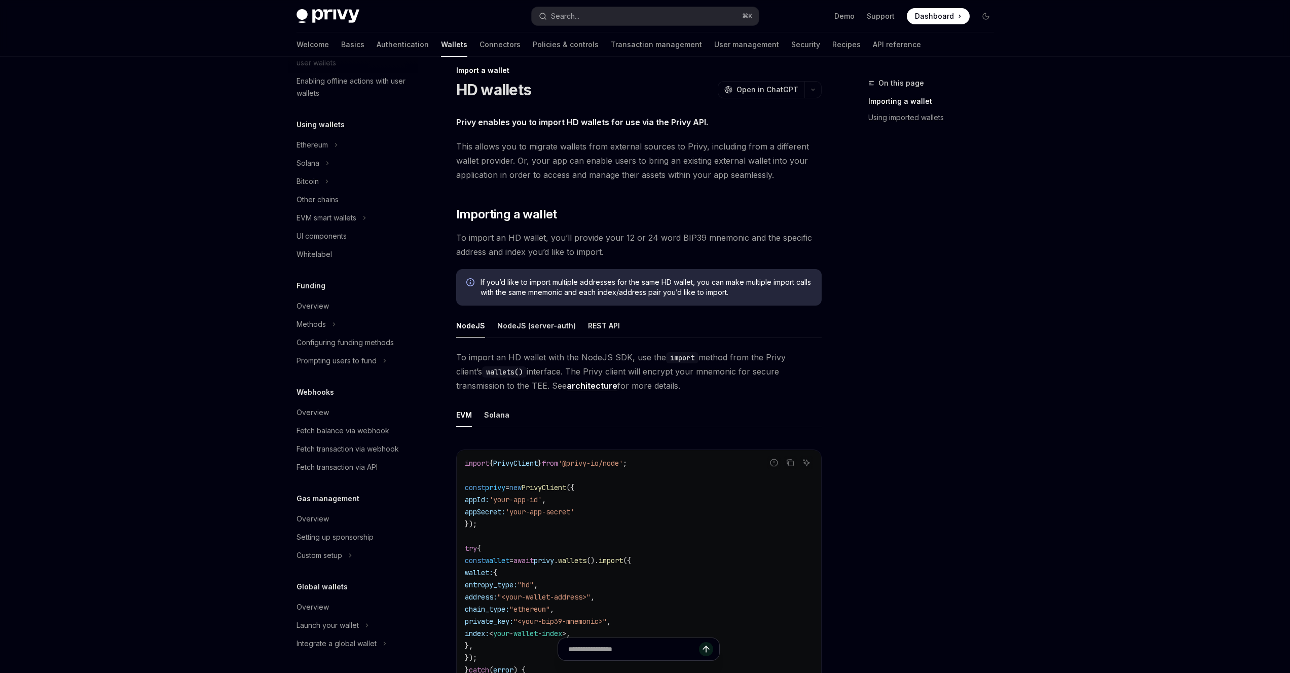
scroll to position [283, 0]
click at [577, 20] on div "Search..." at bounding box center [565, 16] width 28 height 12
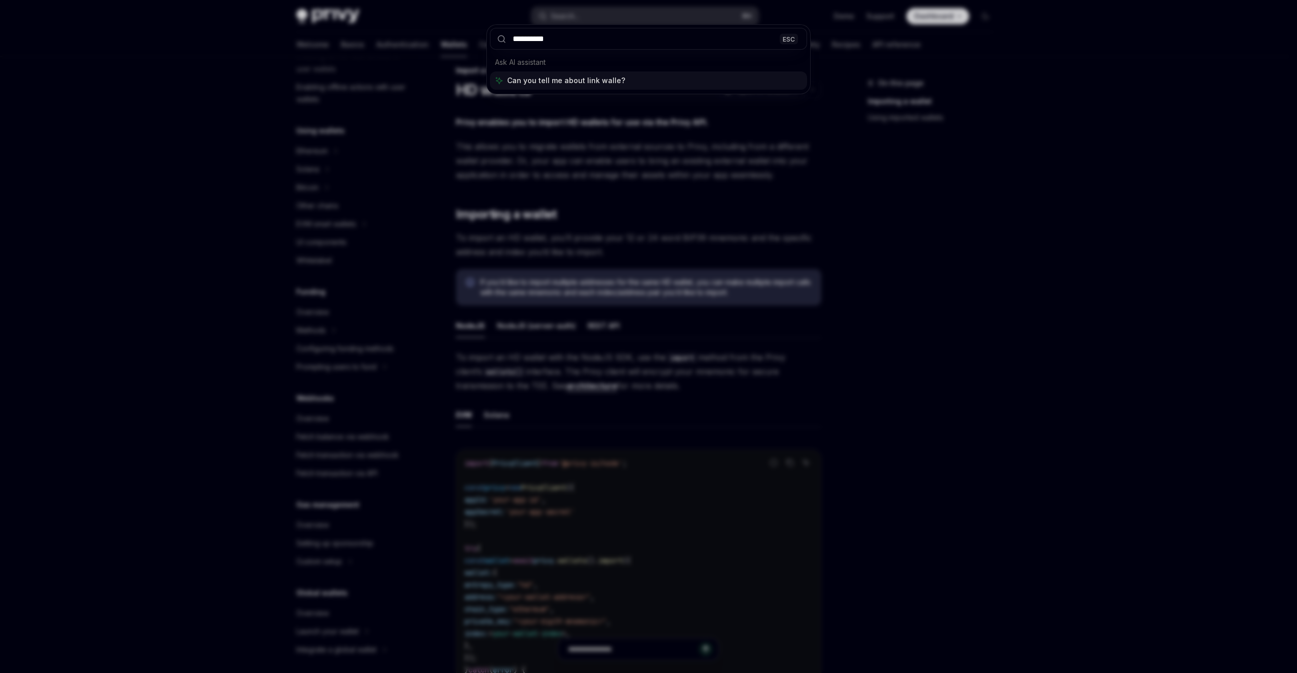
type input "**********"
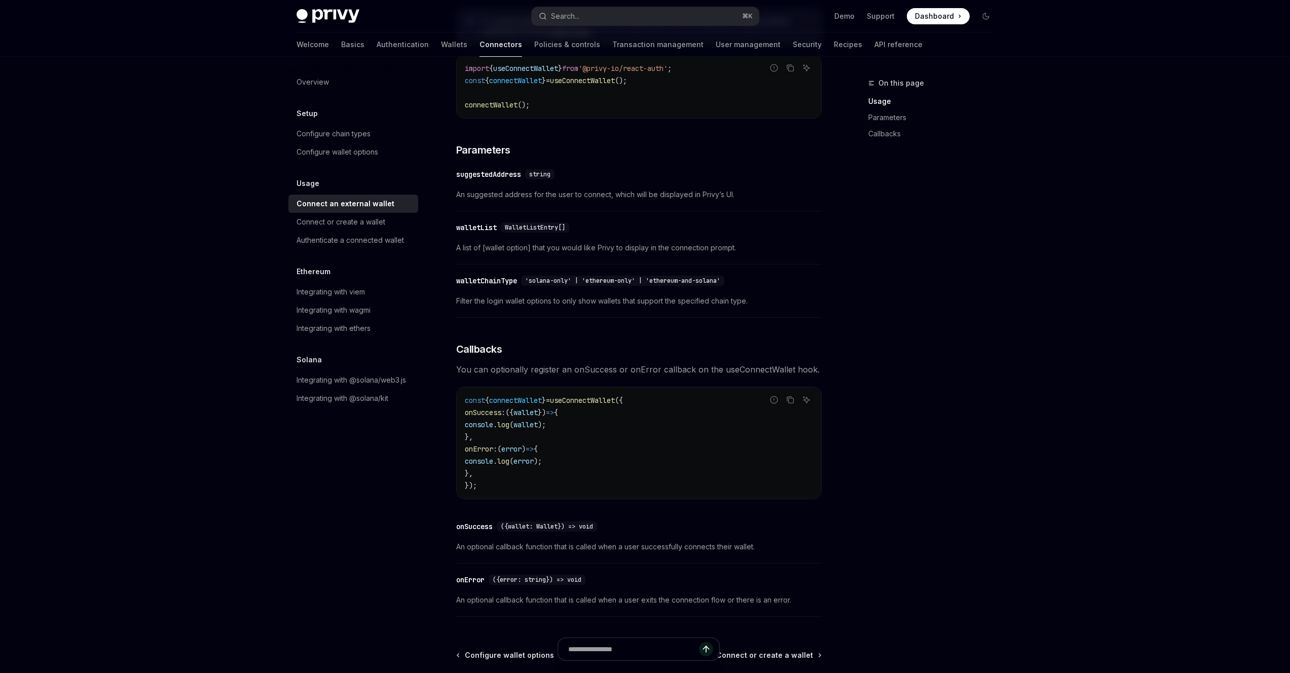
scroll to position [440, 0]
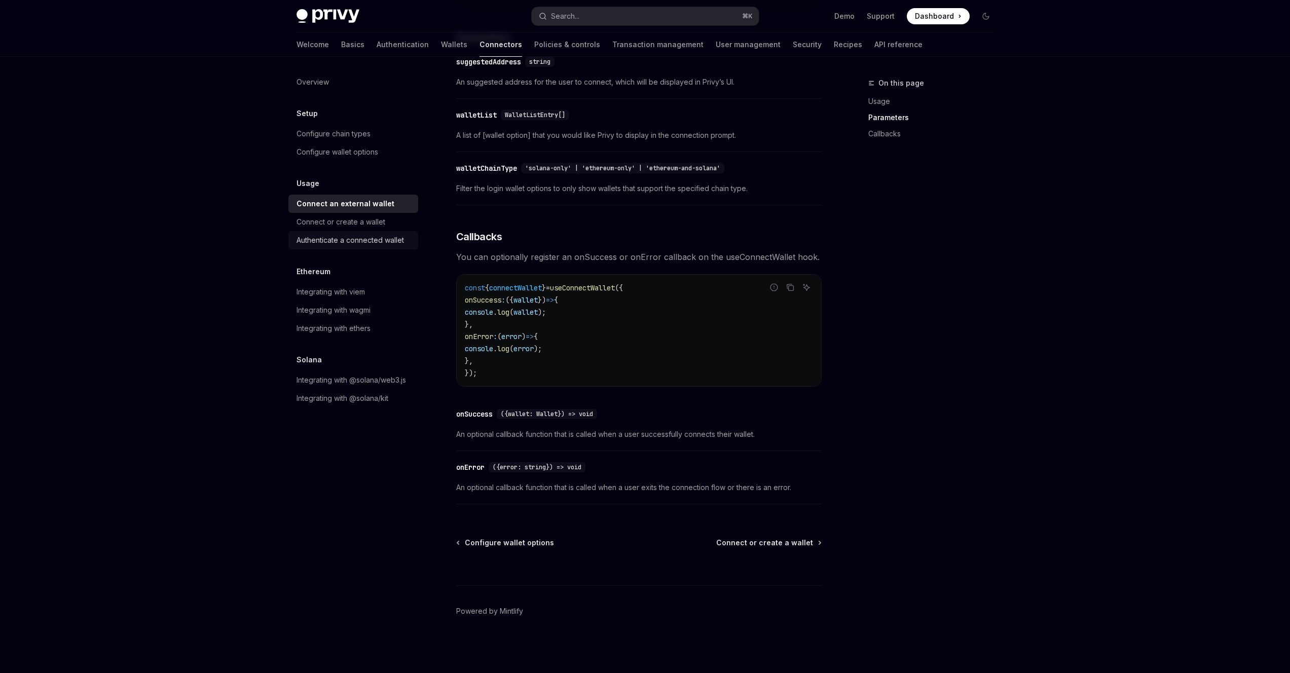
click at [375, 233] on link "Authenticate a connected wallet" at bounding box center [353, 240] width 130 height 18
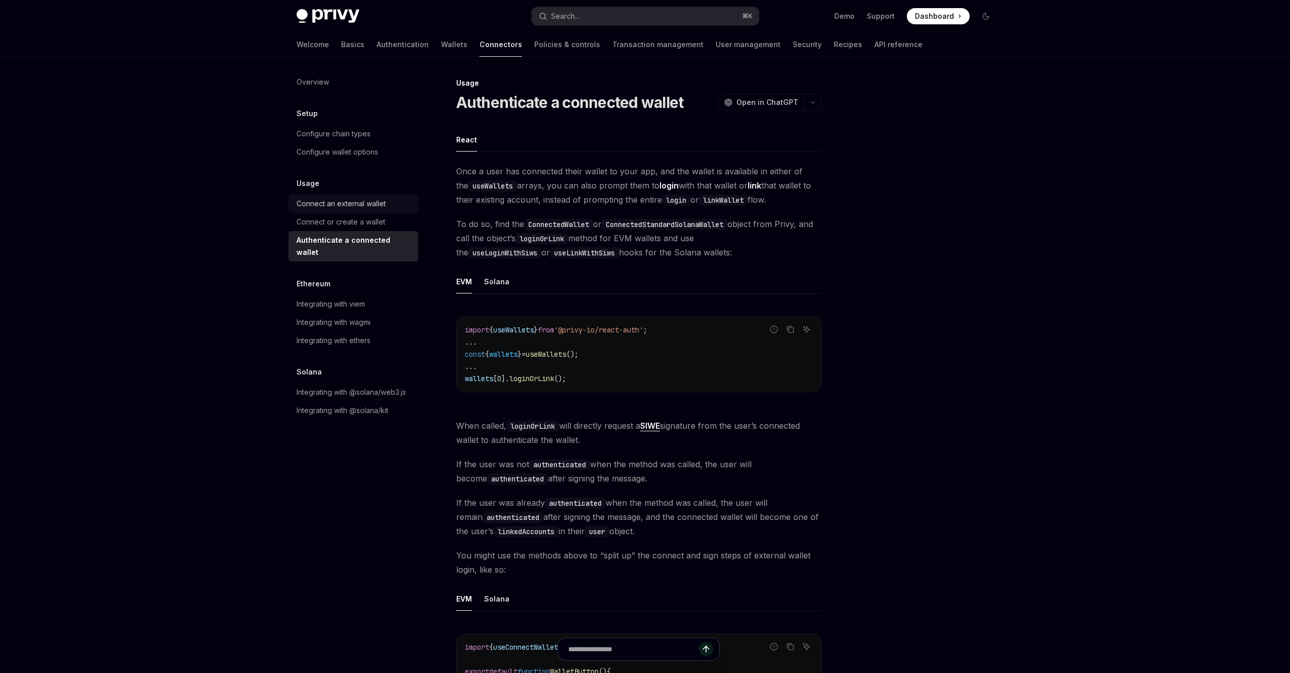
click at [364, 209] on div "Connect an external wallet" at bounding box center [340, 204] width 89 height 12
type textarea "*"
